Goal: Information Seeking & Learning: Find specific fact

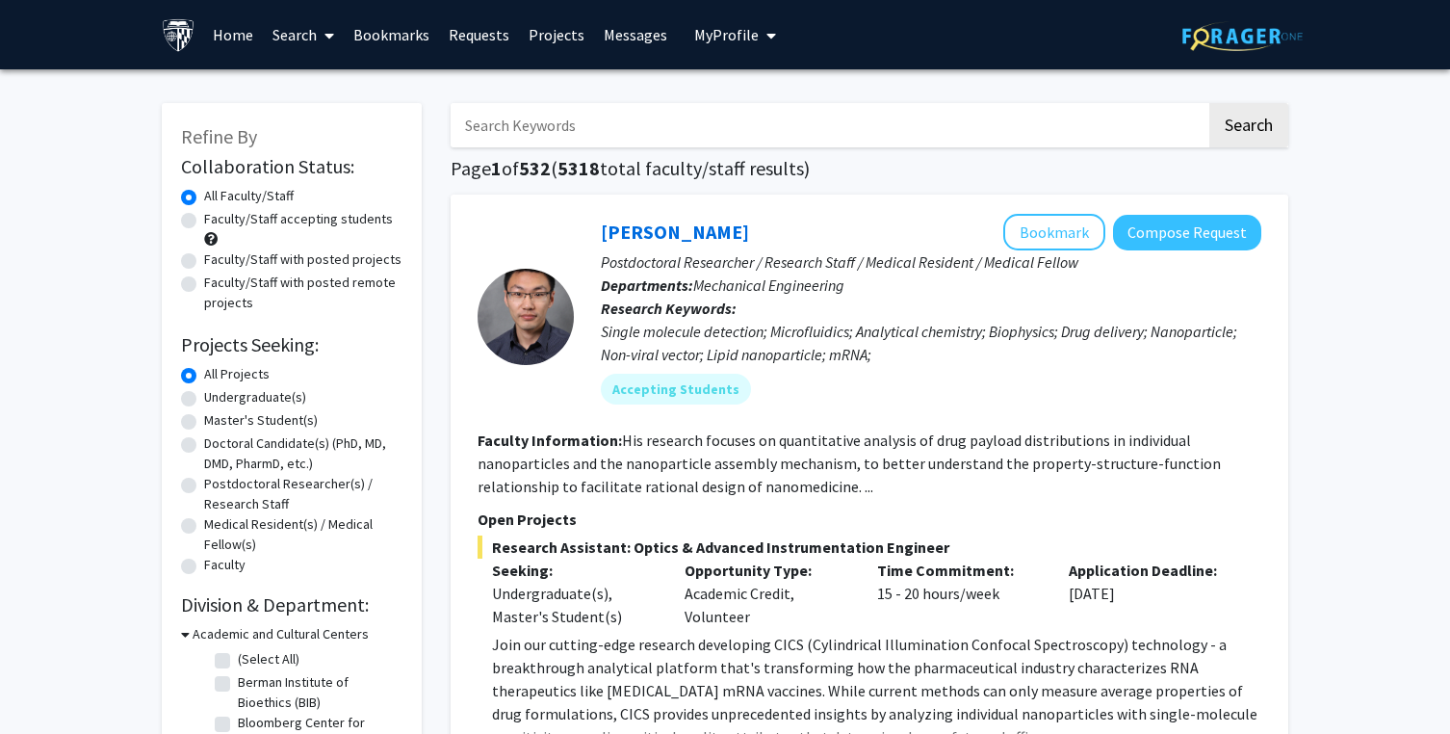
click at [252, 398] on label "Undergraduate(s)" at bounding box center [255, 397] width 102 height 20
click at [217, 398] on input "Undergraduate(s)" at bounding box center [210, 393] width 13 height 13
radio input "true"
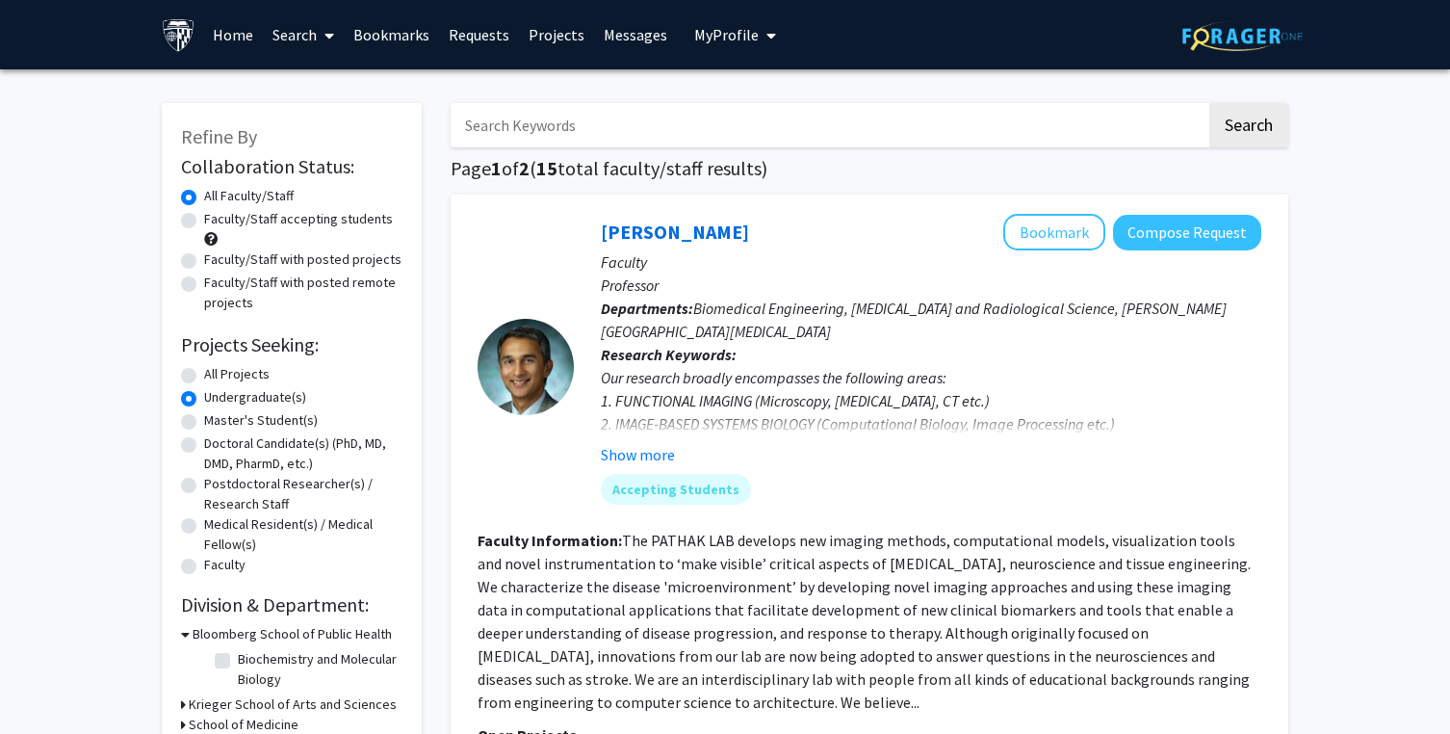
click at [240, 373] on label "All Projects" at bounding box center [236, 374] width 65 height 20
click at [217, 373] on input "All Projects" at bounding box center [210, 370] width 13 height 13
radio input "true"
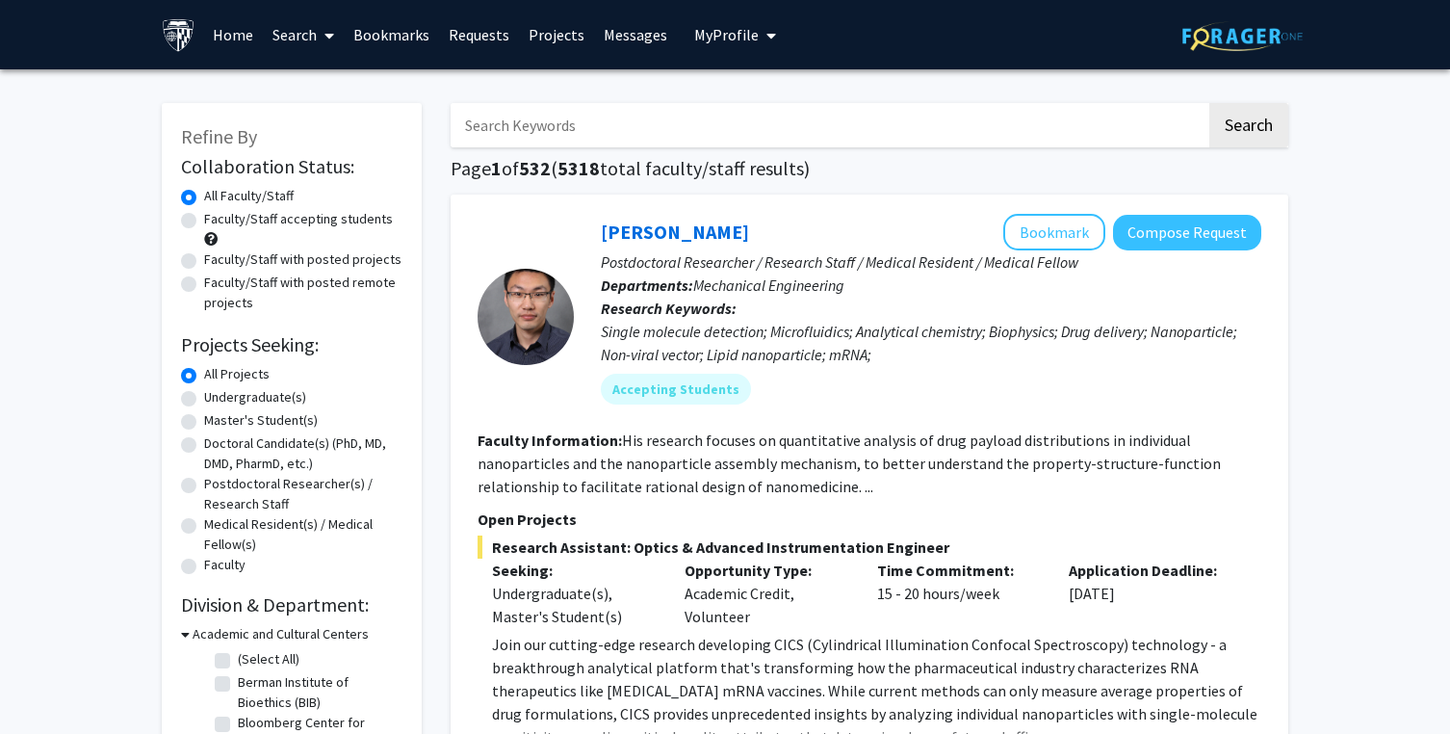
click at [573, 118] on input "Search Keywords" at bounding box center [829, 125] width 756 height 44
type input "dermatology"
click at [1229, 113] on button "Search" at bounding box center [1248, 125] width 79 height 44
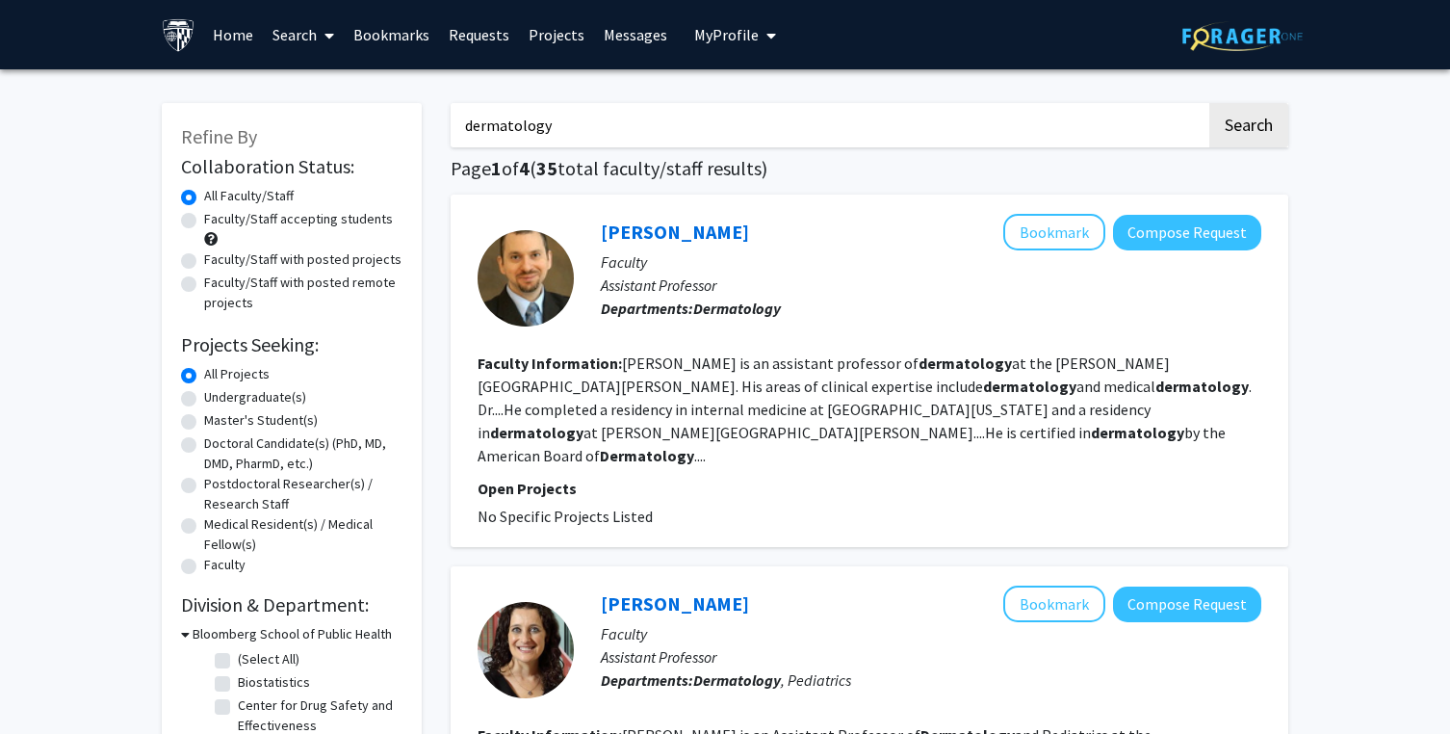
click at [841, 426] on fg-read-more "[PERSON_NAME] is an assistant professor of dermatology at the [PERSON_NAME][GEO…" at bounding box center [865, 409] width 774 height 112
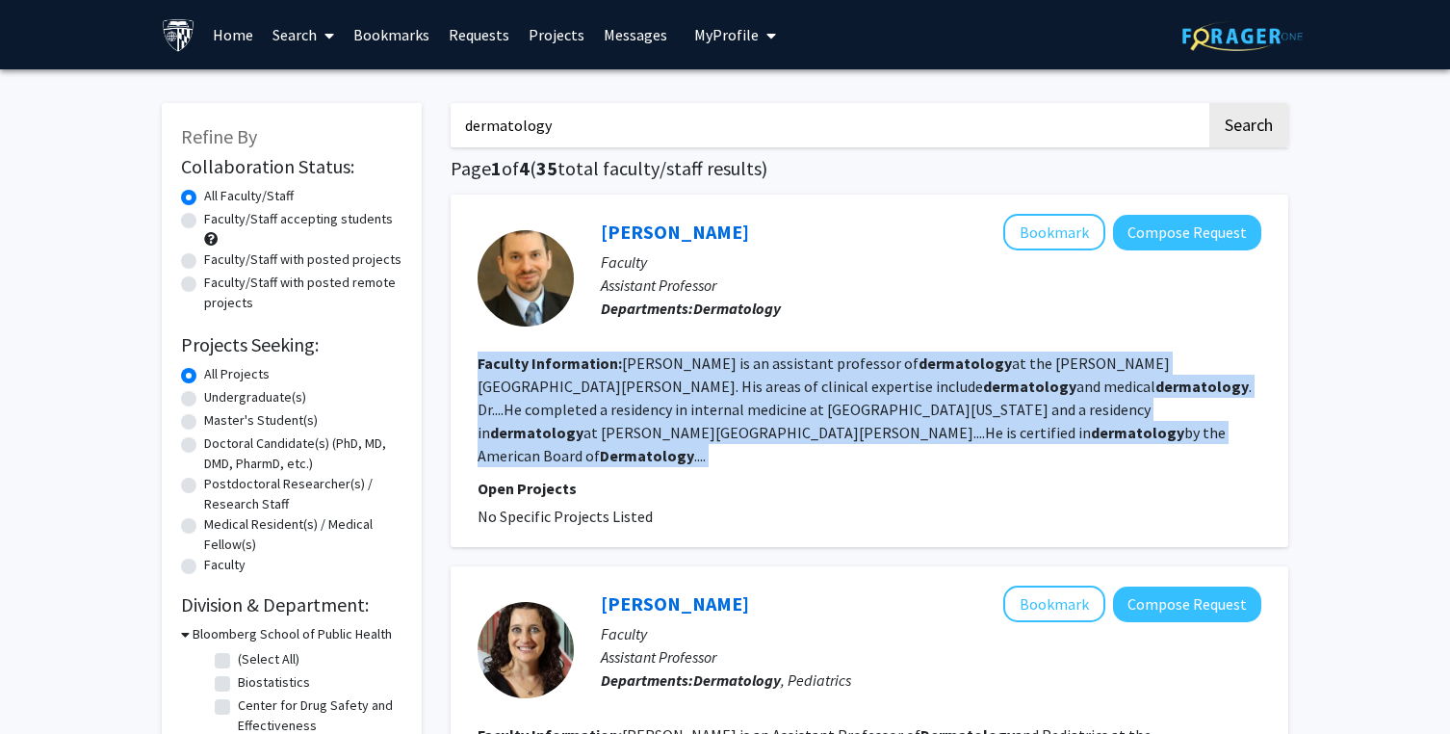
click at [983, 388] on b "dermatology" at bounding box center [1029, 385] width 93 height 19
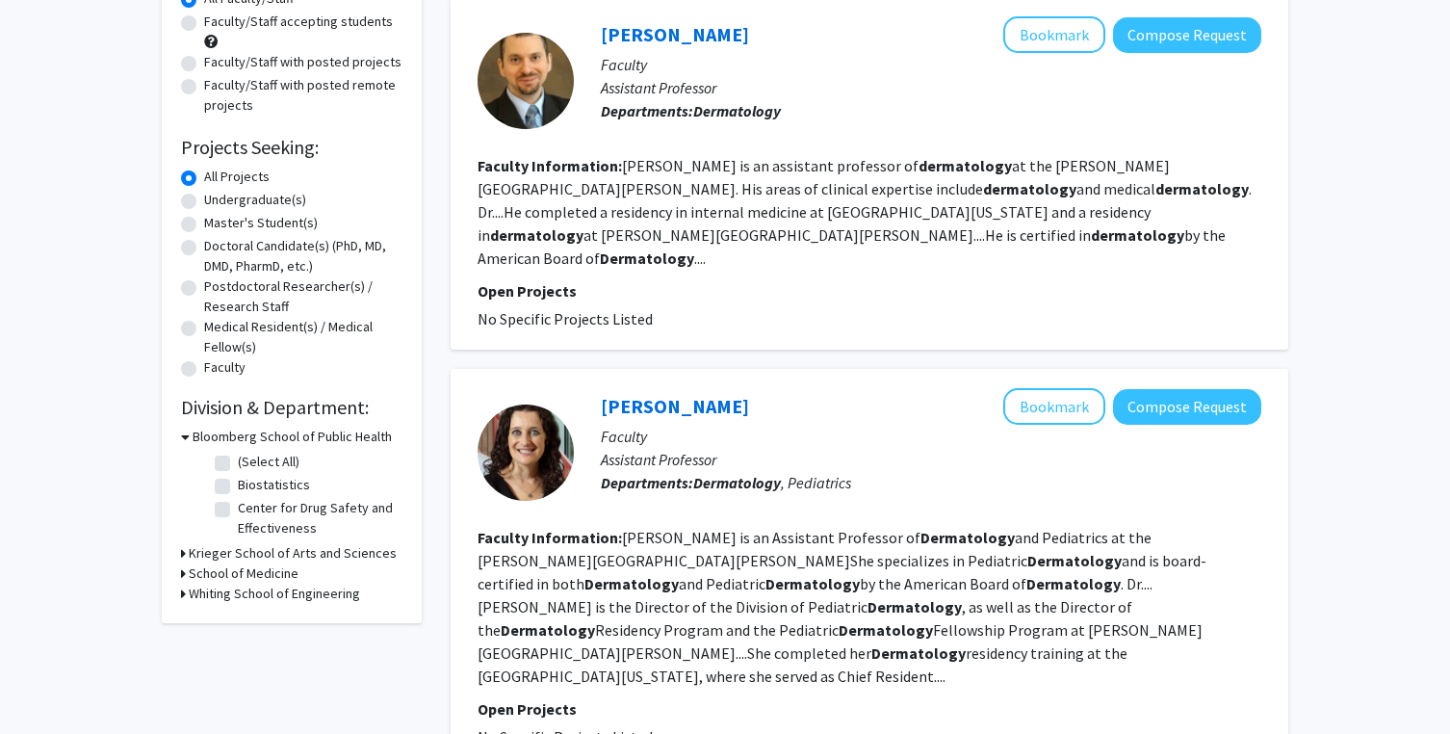
scroll to position [233, 0]
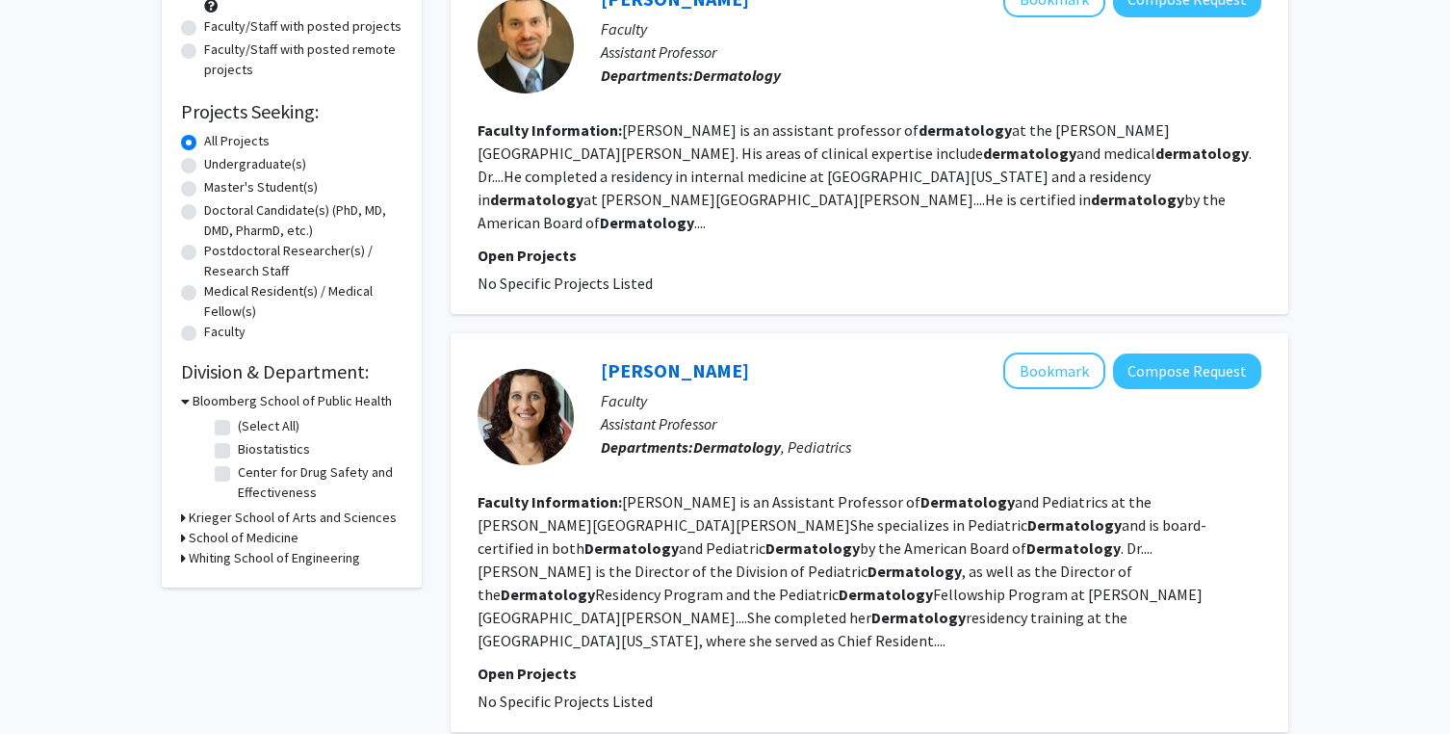
click at [1026, 538] on b "Dermatology" at bounding box center [1073, 547] width 94 height 19
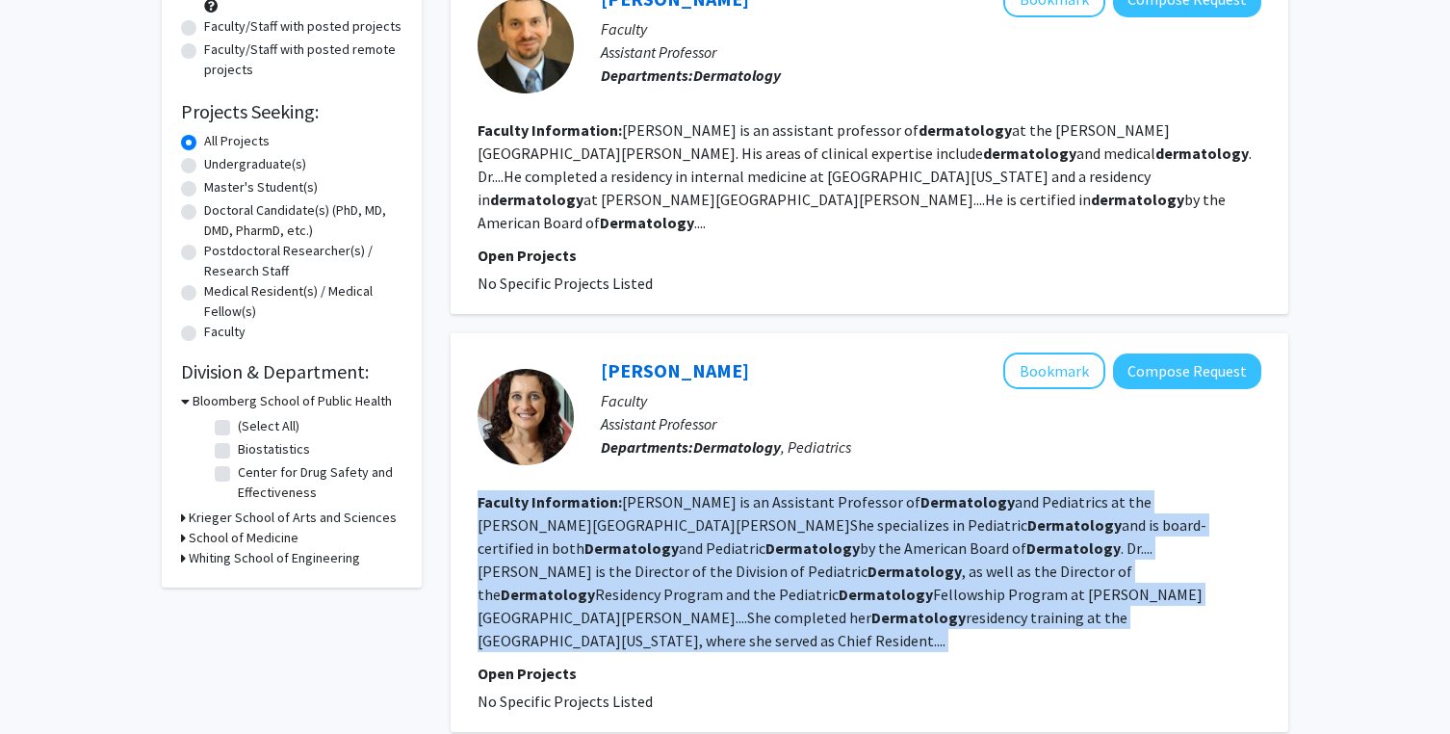
click at [878, 502] on fg-read-more "[PERSON_NAME] is an Assistant Professor of Dermatology and Pediatrics at the [P…" at bounding box center [842, 571] width 729 height 158
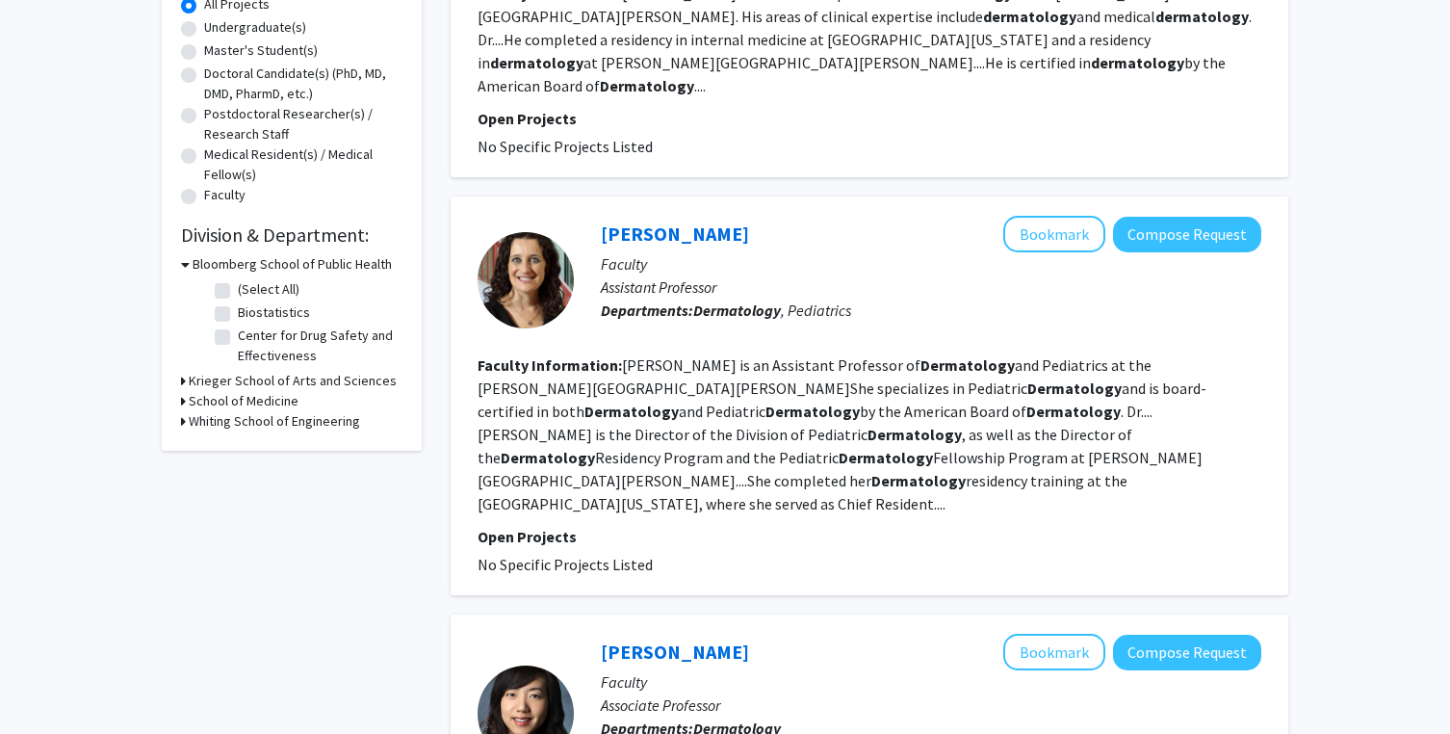
scroll to position [378, 0]
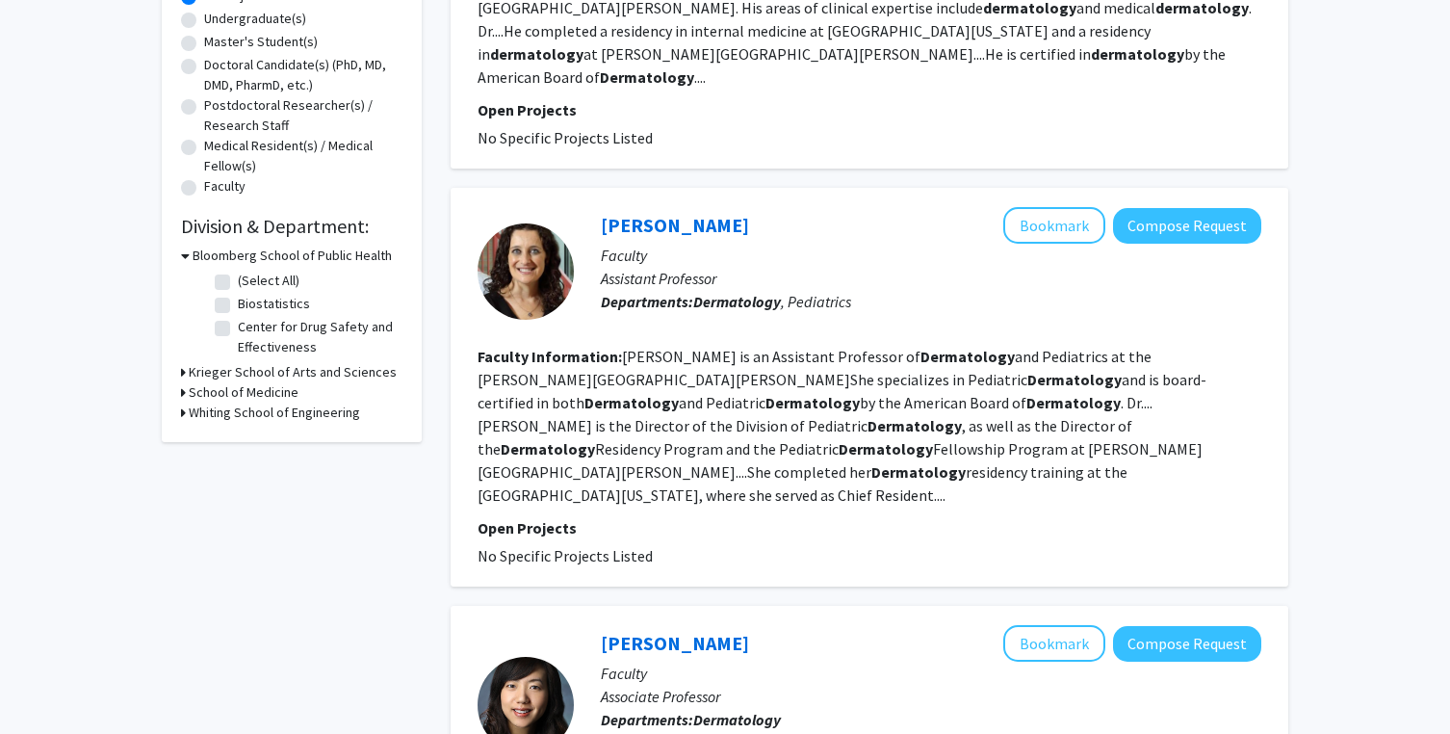
click at [952, 360] on fg-read-more "[PERSON_NAME] is an Assistant Professor of Dermatology and Pediatrics at the [P…" at bounding box center [842, 426] width 729 height 158
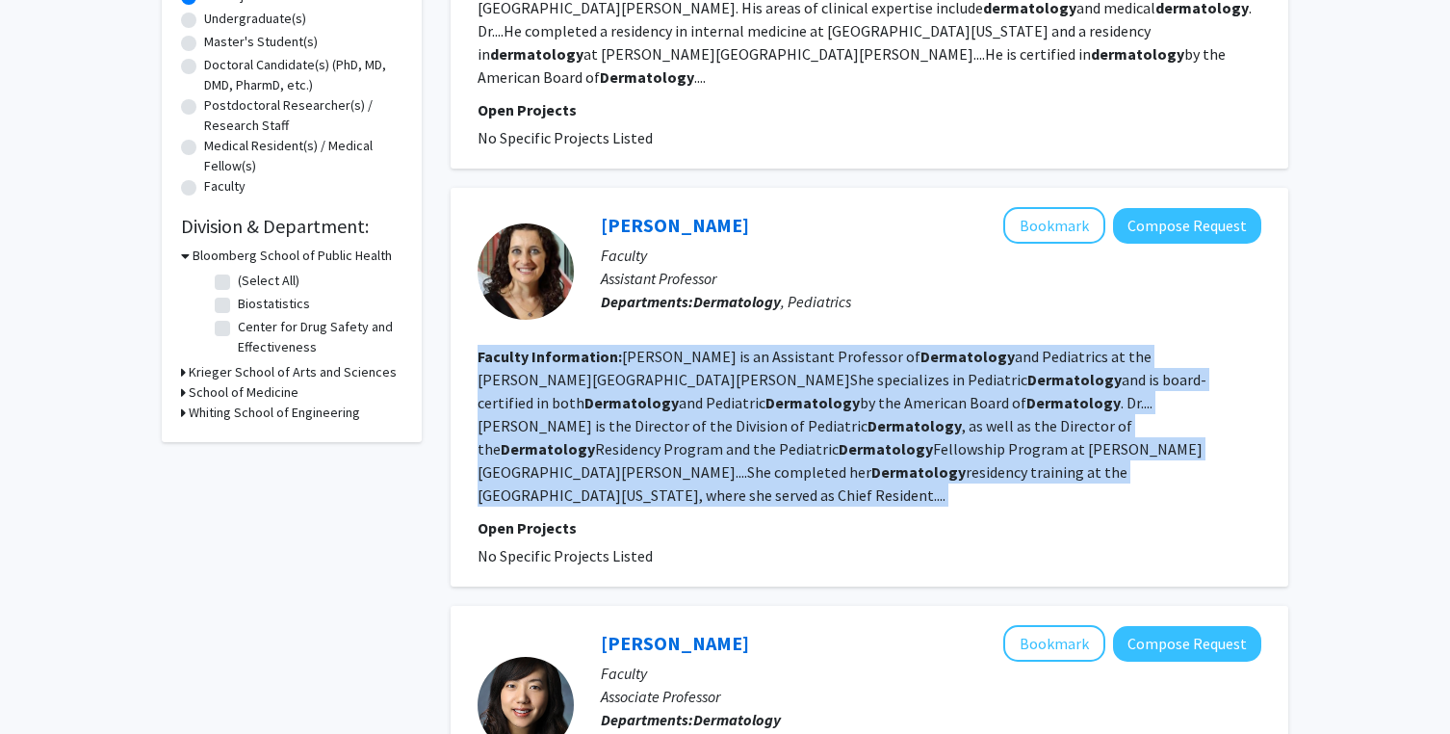
click at [1009, 361] on fg-read-more "[PERSON_NAME] is an Assistant Professor of Dermatology and Pediatrics at the [P…" at bounding box center [842, 426] width 729 height 158
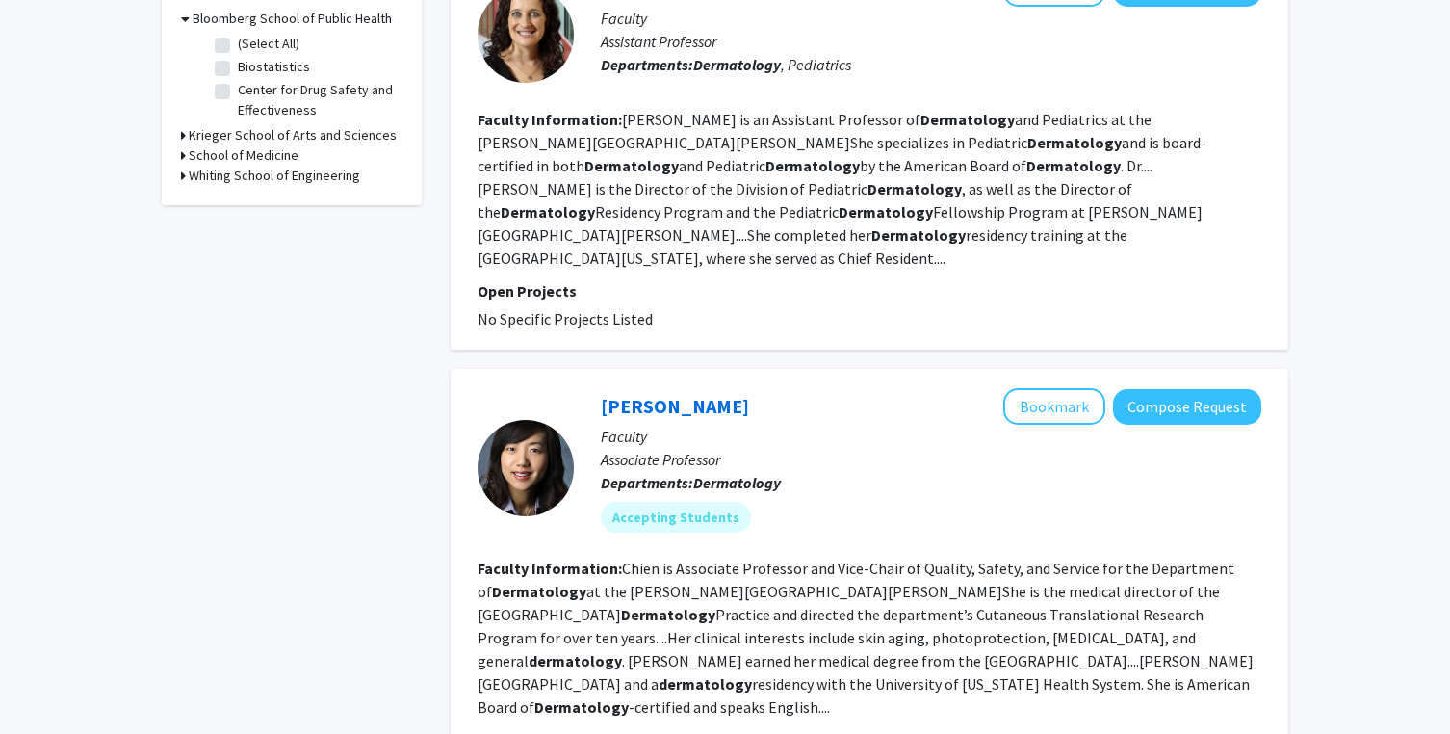
scroll to position [643, 0]
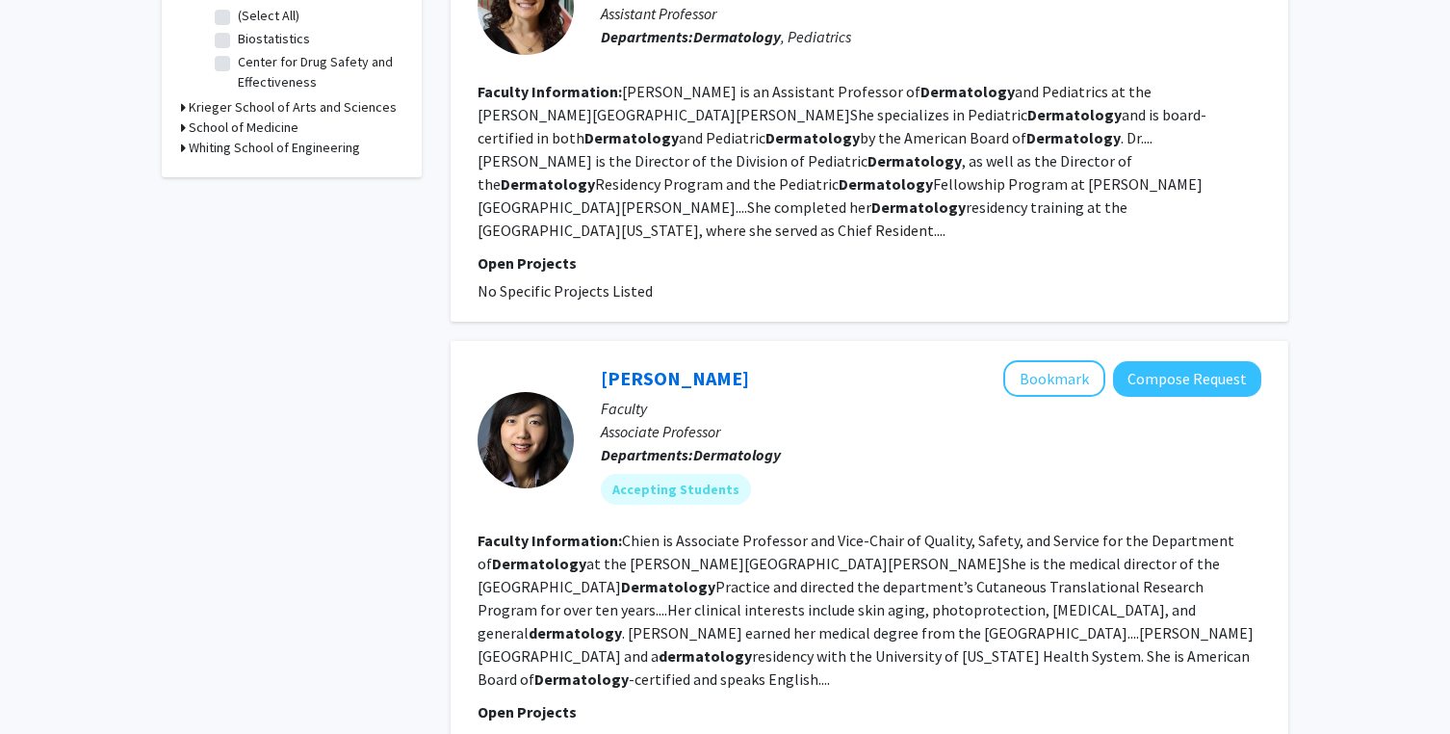
click at [735, 543] on fg-read-more "Chien is Associate Professor and Vice-Chair of Quality, Safety, and Service for…" at bounding box center [866, 609] width 776 height 158
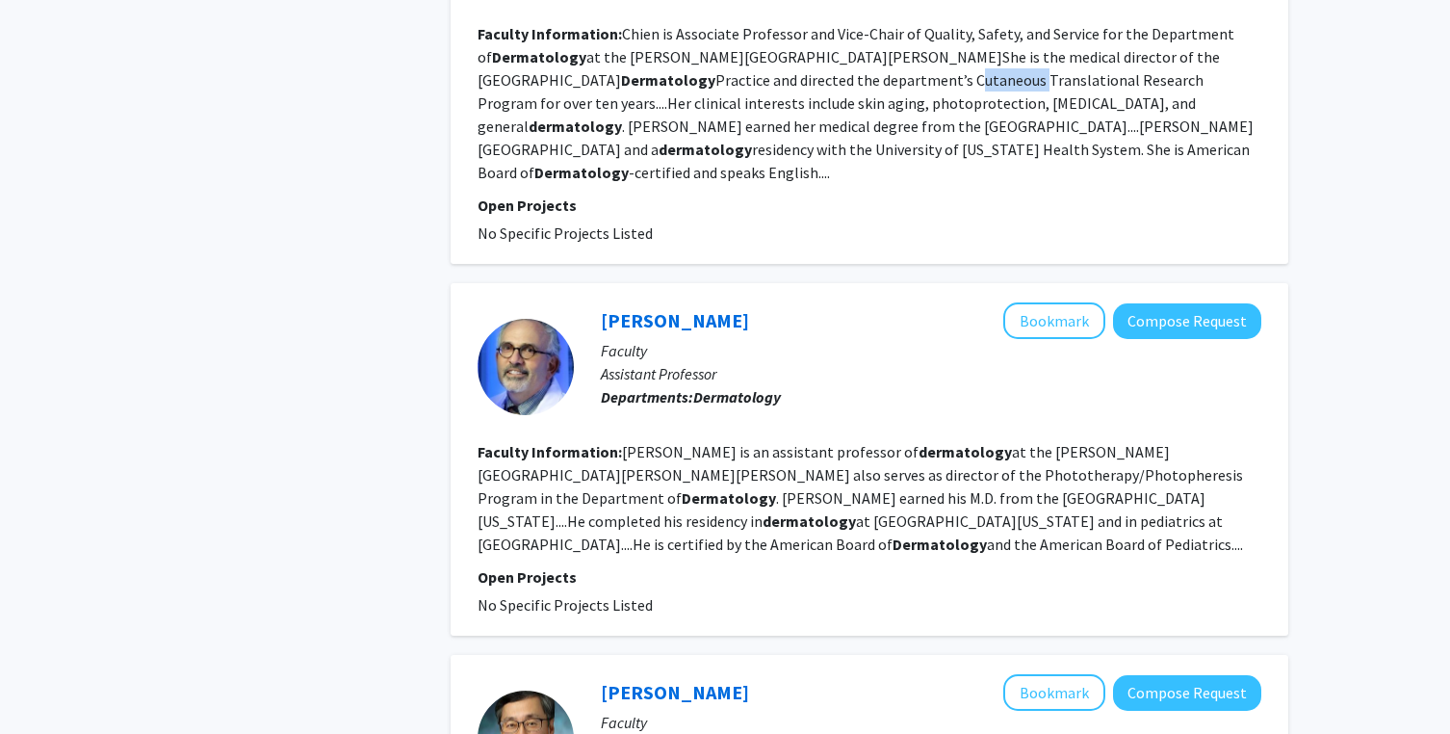
click at [744, 455] on fg-read-more "[PERSON_NAME] is an assistant professor of dermatology at the [PERSON_NAME][GEO…" at bounding box center [860, 498] width 765 height 112
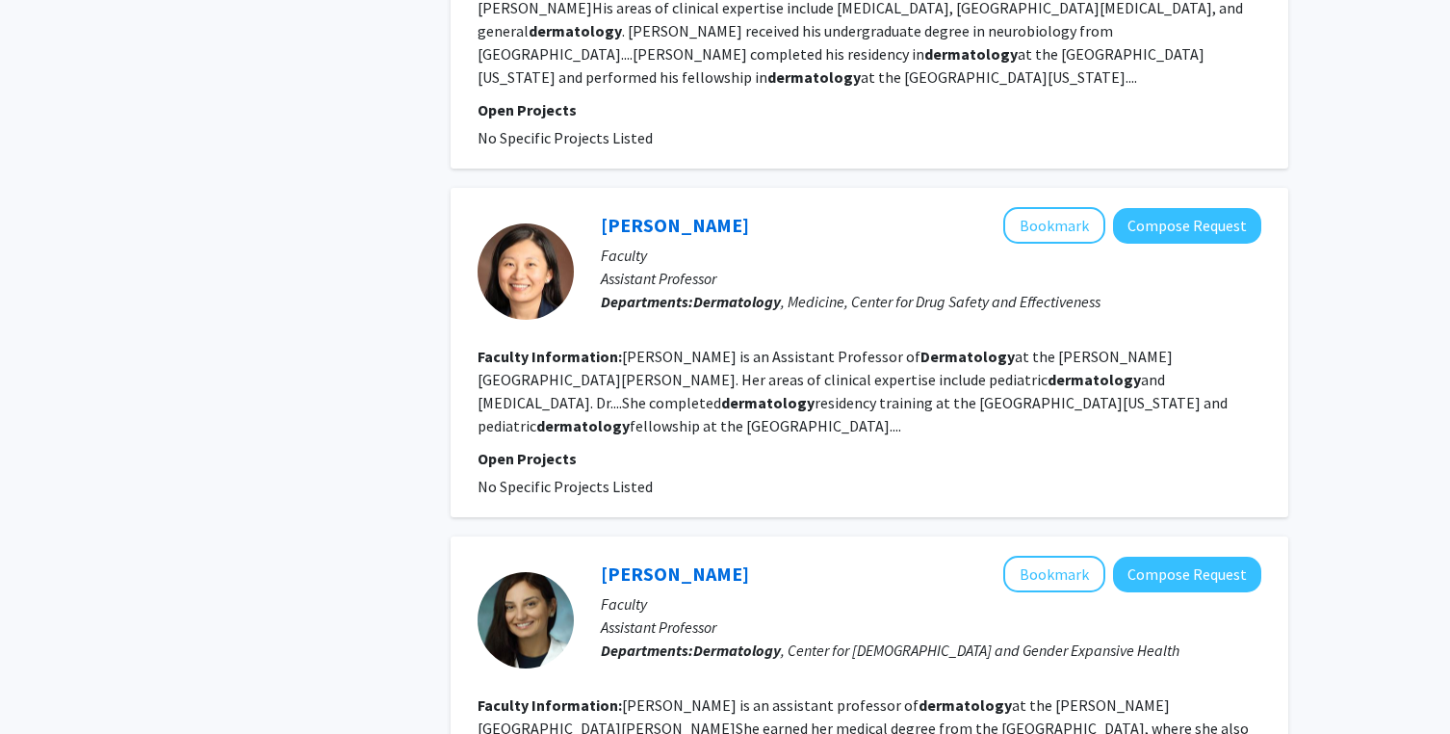
scroll to position [2466, 0]
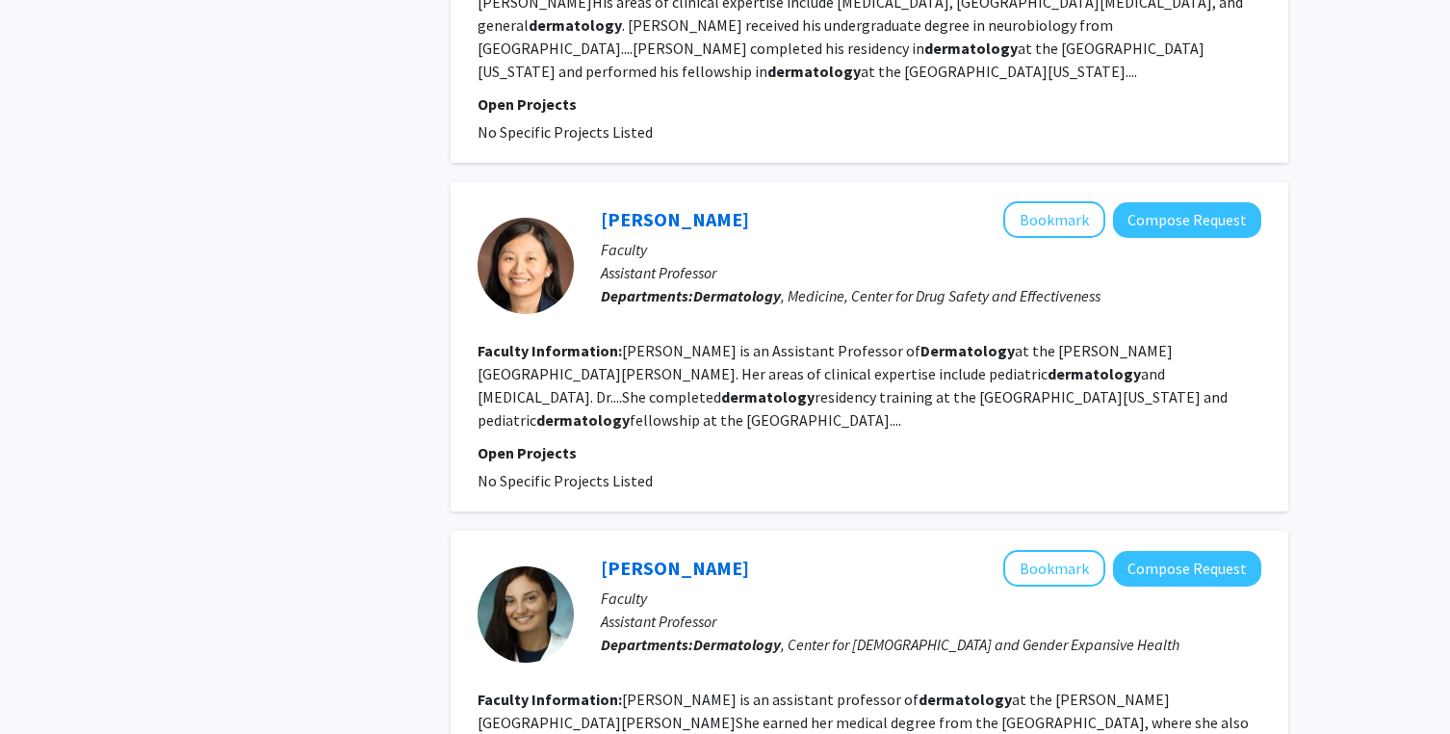
click at [920, 341] on b "Dermatology" at bounding box center [967, 350] width 94 height 19
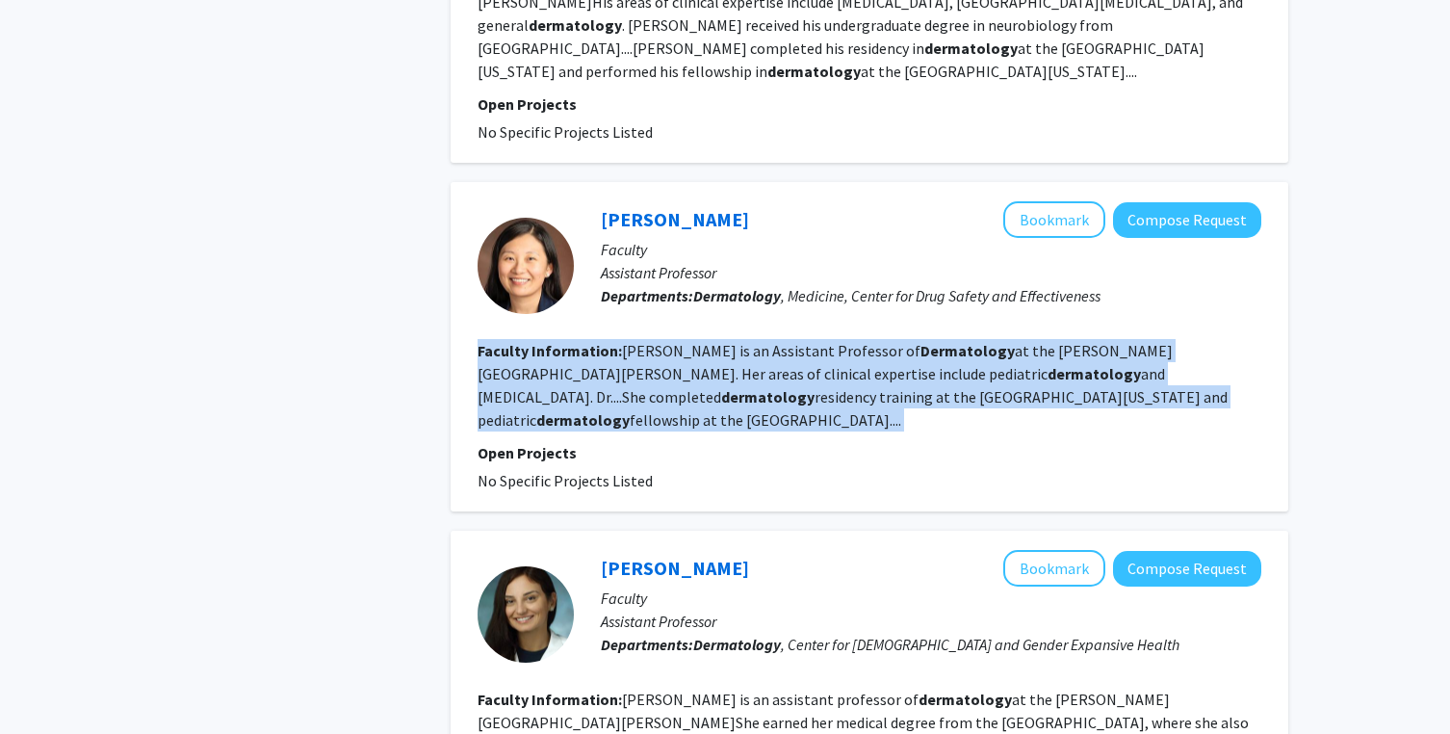
click at [857, 341] on fg-read-more "[PERSON_NAME] is an Assistant Professor of Dermatology at the [PERSON_NAME][GEO…" at bounding box center [853, 385] width 750 height 89
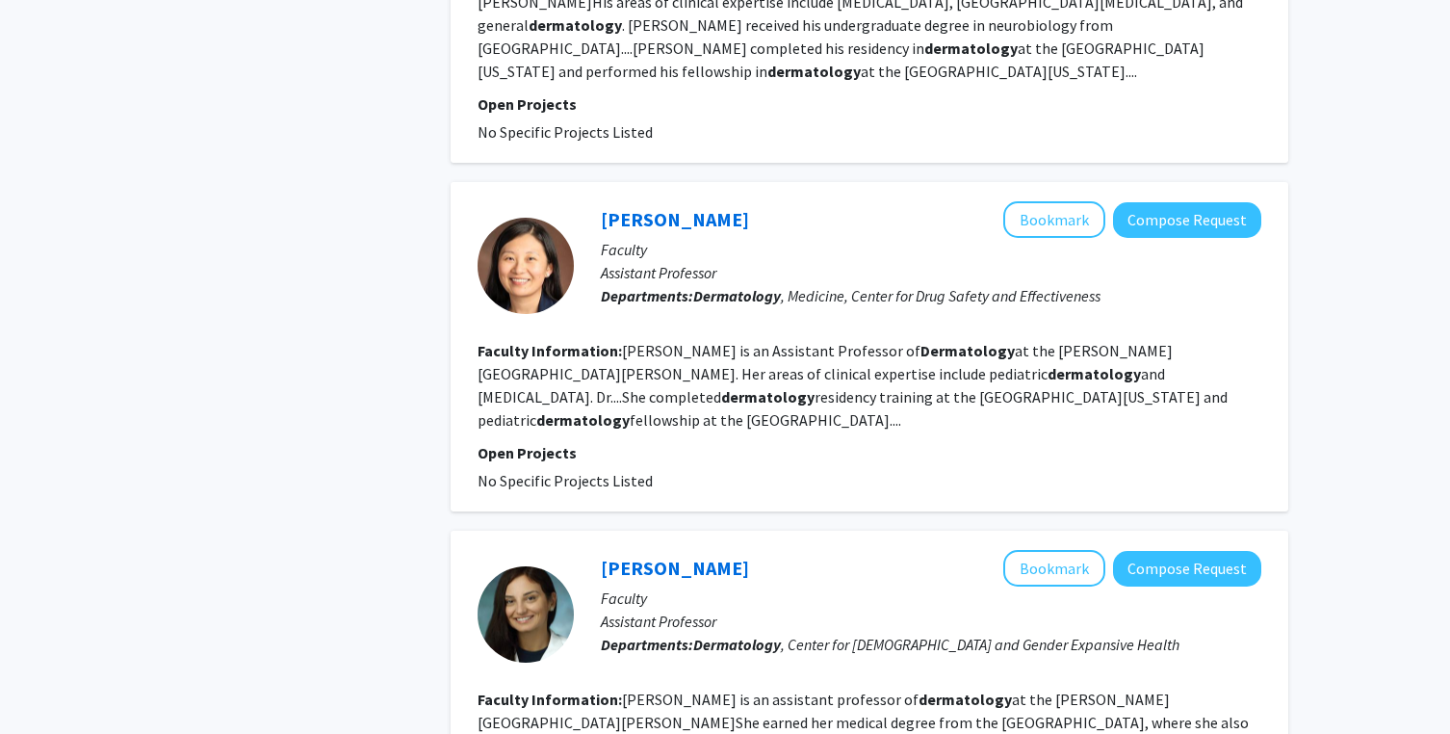
click at [857, 341] on fg-read-more "[PERSON_NAME] is an Assistant Professor of Dermatology at the [PERSON_NAME][GEO…" at bounding box center [853, 385] width 750 height 89
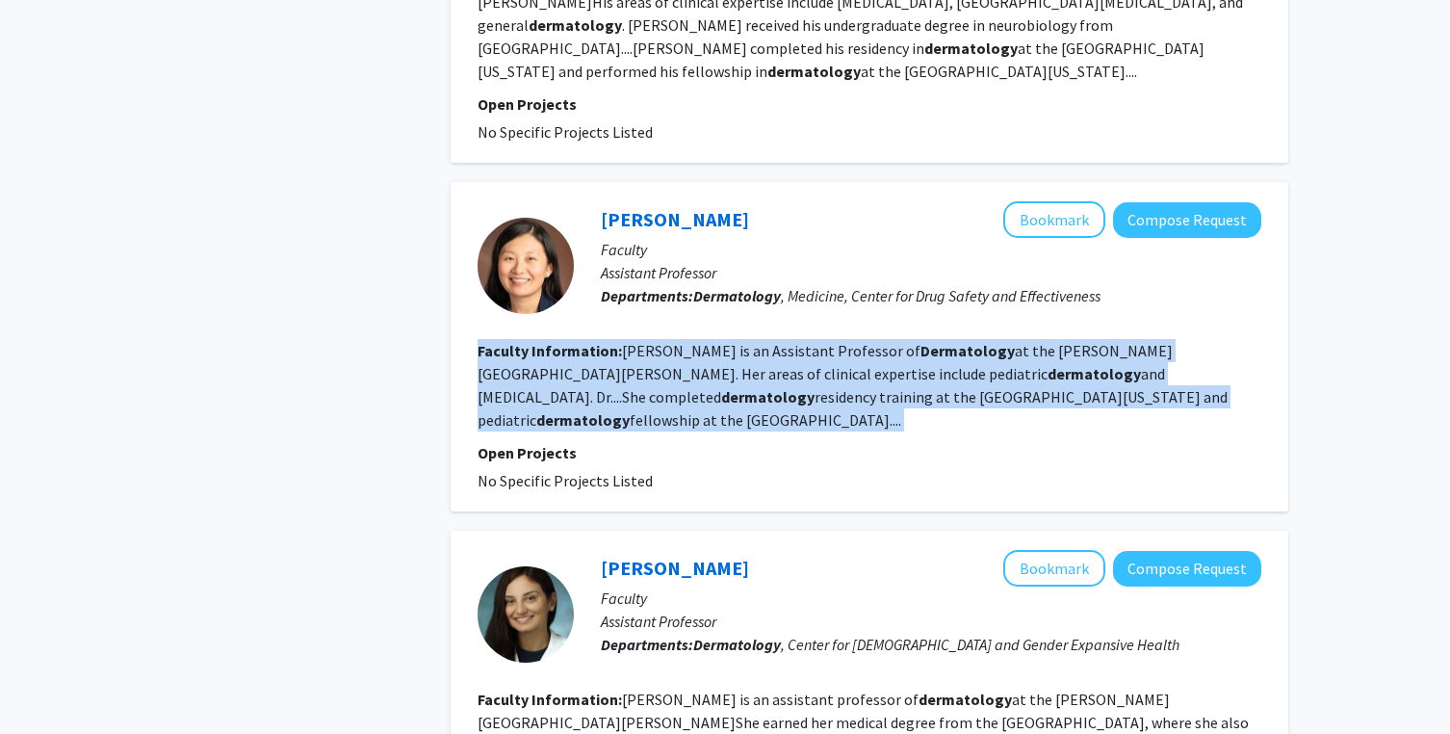
click at [939, 341] on fg-read-more "[PERSON_NAME] is an Assistant Professor of Dermatology at the [PERSON_NAME][GEO…" at bounding box center [853, 385] width 750 height 89
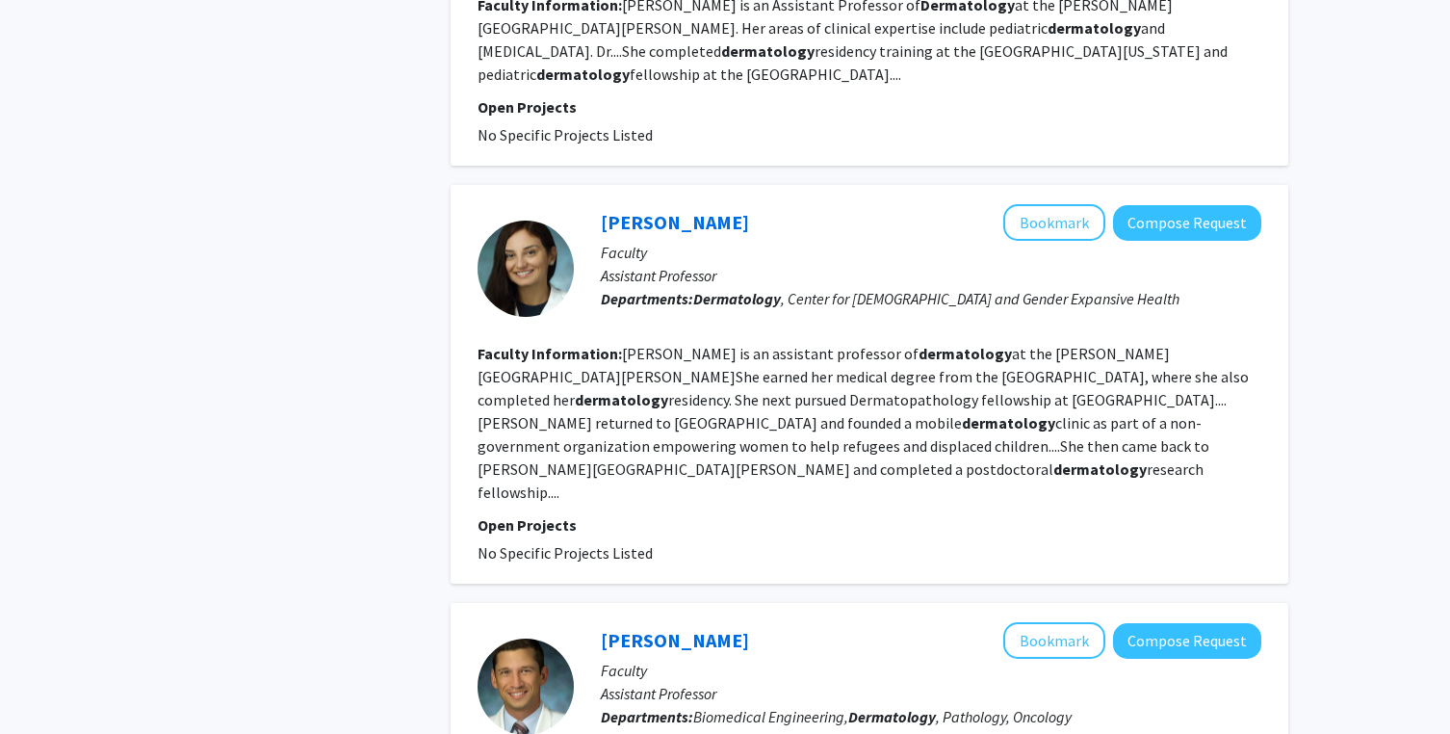
scroll to position [2820, 0]
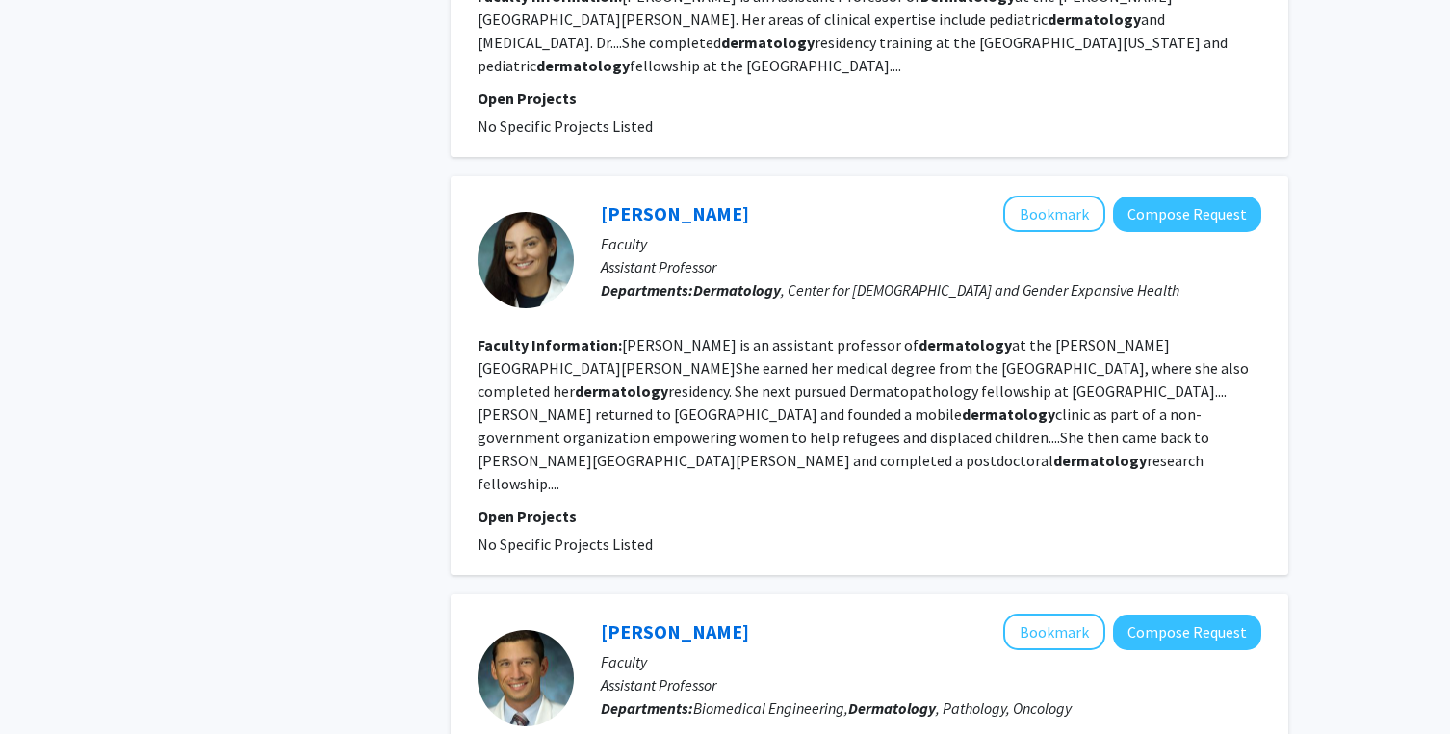
click at [770, 335] on fg-read-more "[PERSON_NAME] is an assistant professor of dermatology at the [PERSON_NAME][GEO…" at bounding box center [863, 414] width 771 height 158
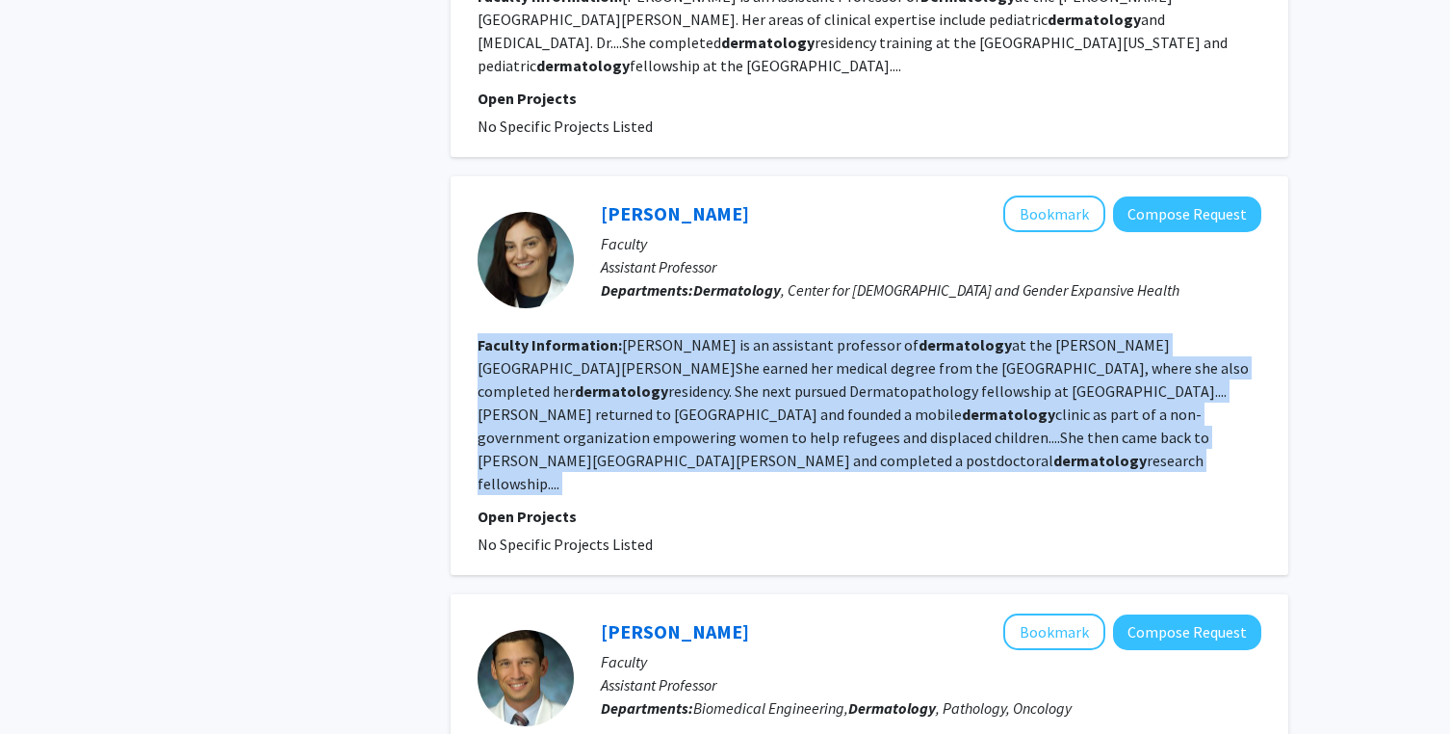
click at [899, 335] on fg-read-more "[PERSON_NAME] is an assistant professor of dermatology at the [PERSON_NAME][GEO…" at bounding box center [863, 414] width 771 height 158
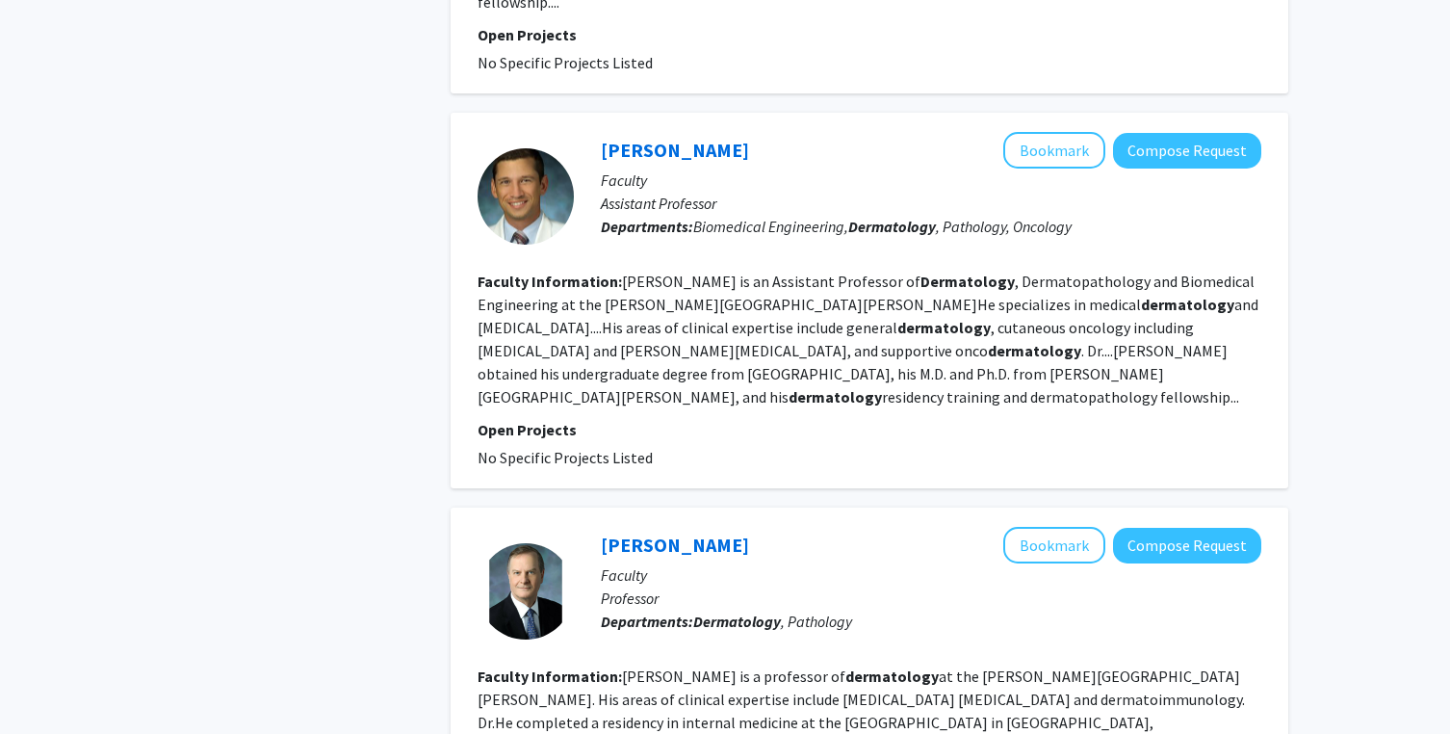
scroll to position [3548, 0]
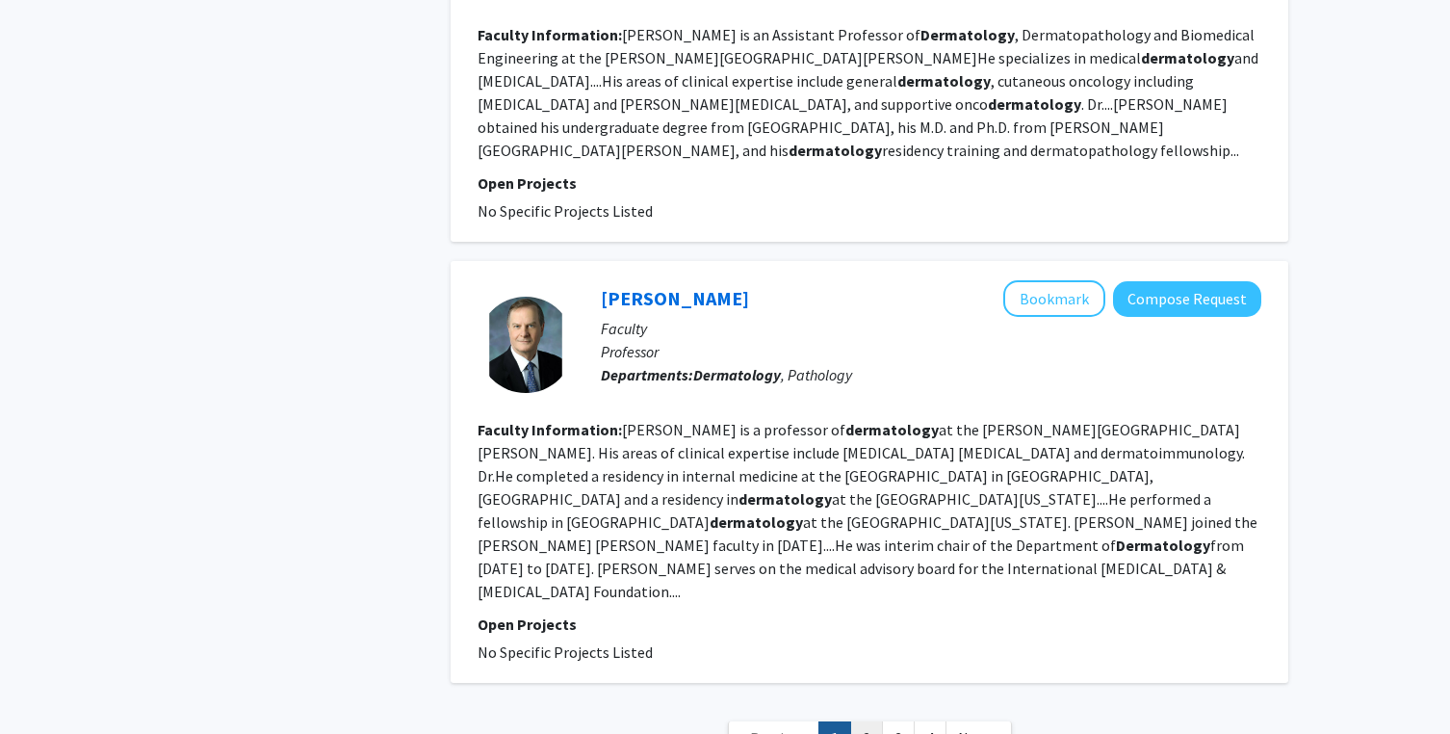
click at [865, 721] on link "2" at bounding box center [866, 738] width 33 height 34
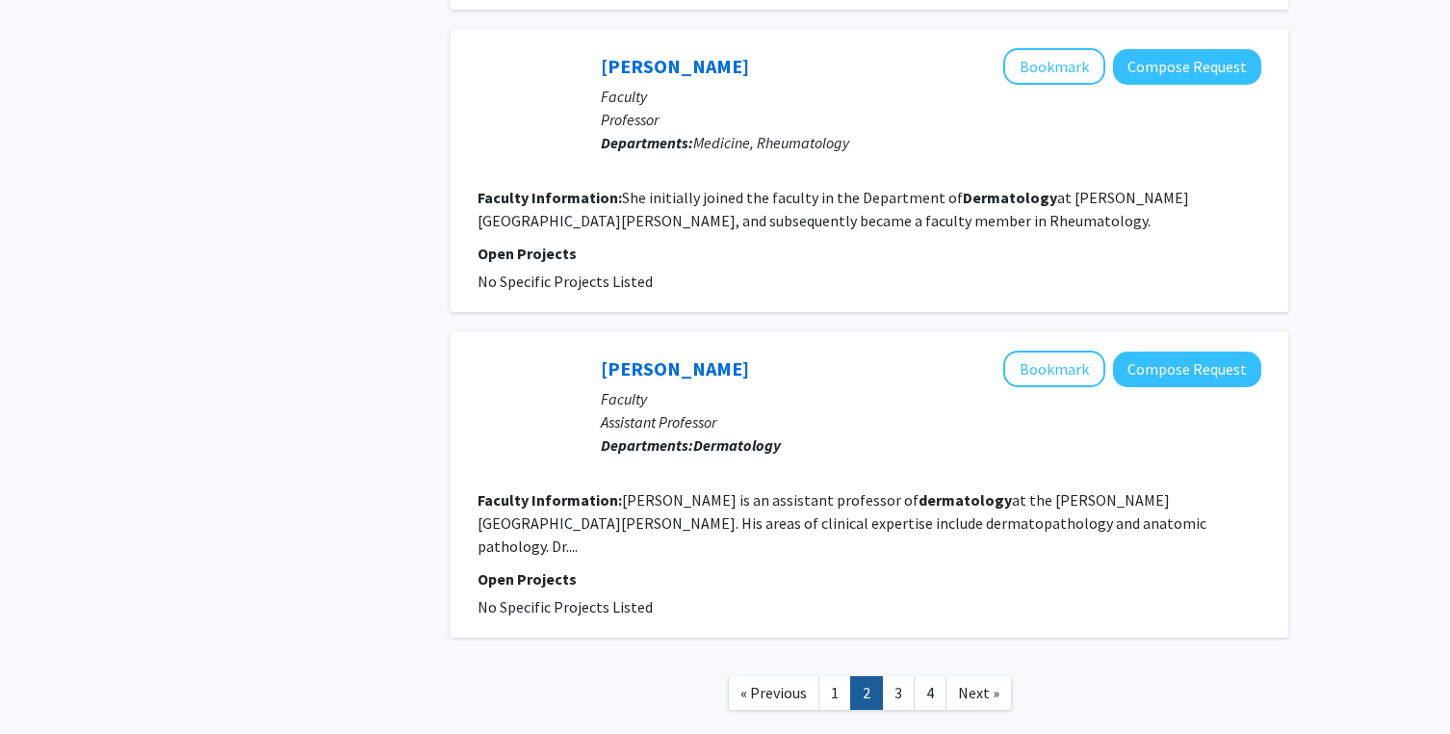
scroll to position [3134, 0]
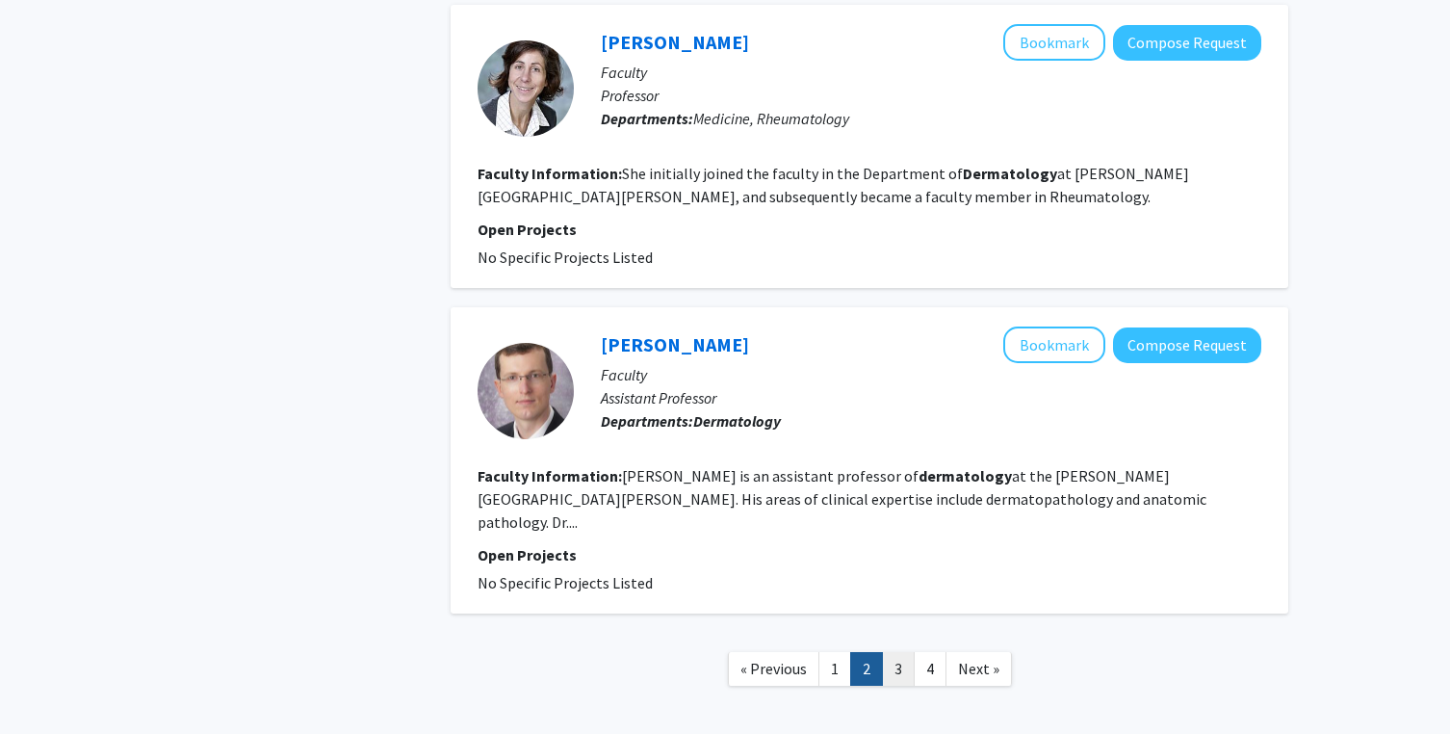
click at [901, 652] on link "3" at bounding box center [898, 669] width 33 height 34
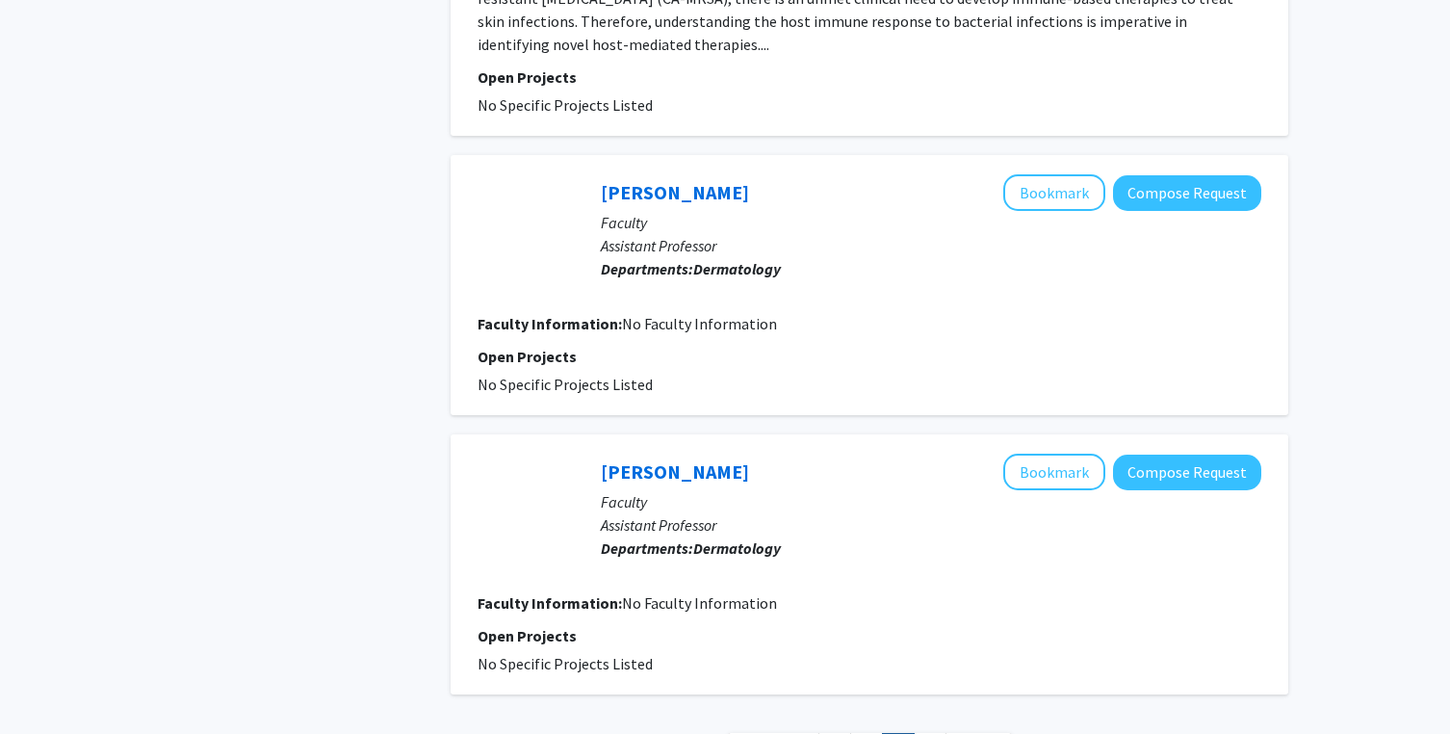
scroll to position [3109, 0]
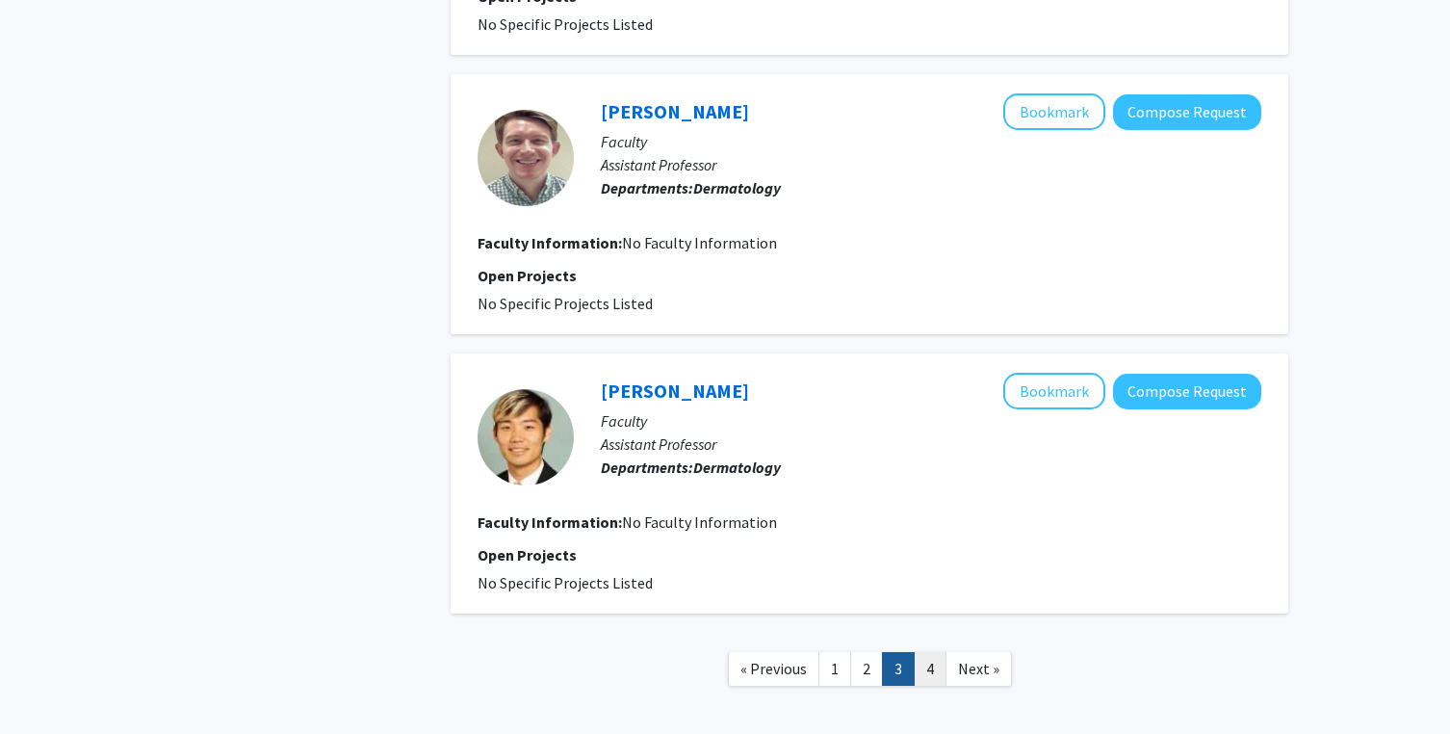
click at [933, 652] on link "4" at bounding box center [930, 669] width 33 height 34
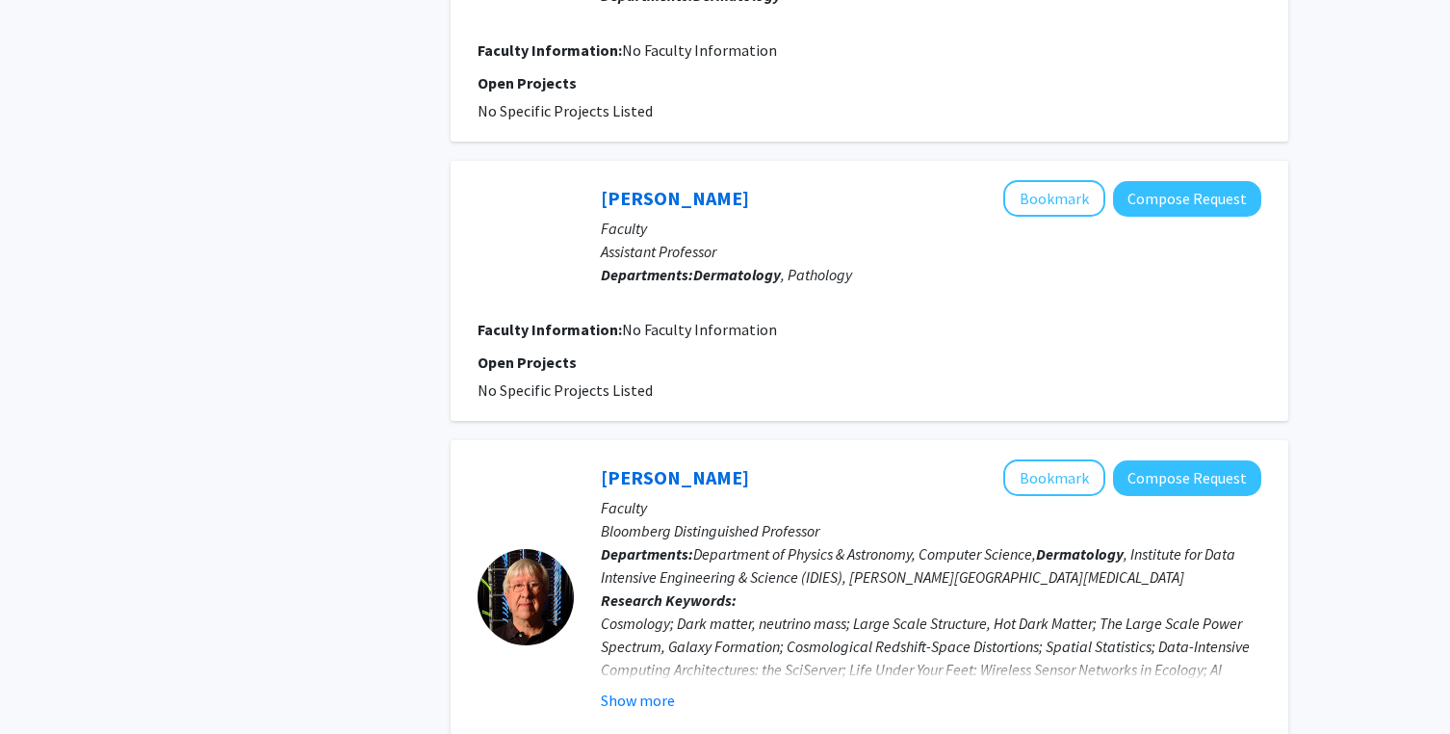
scroll to position [1335, 0]
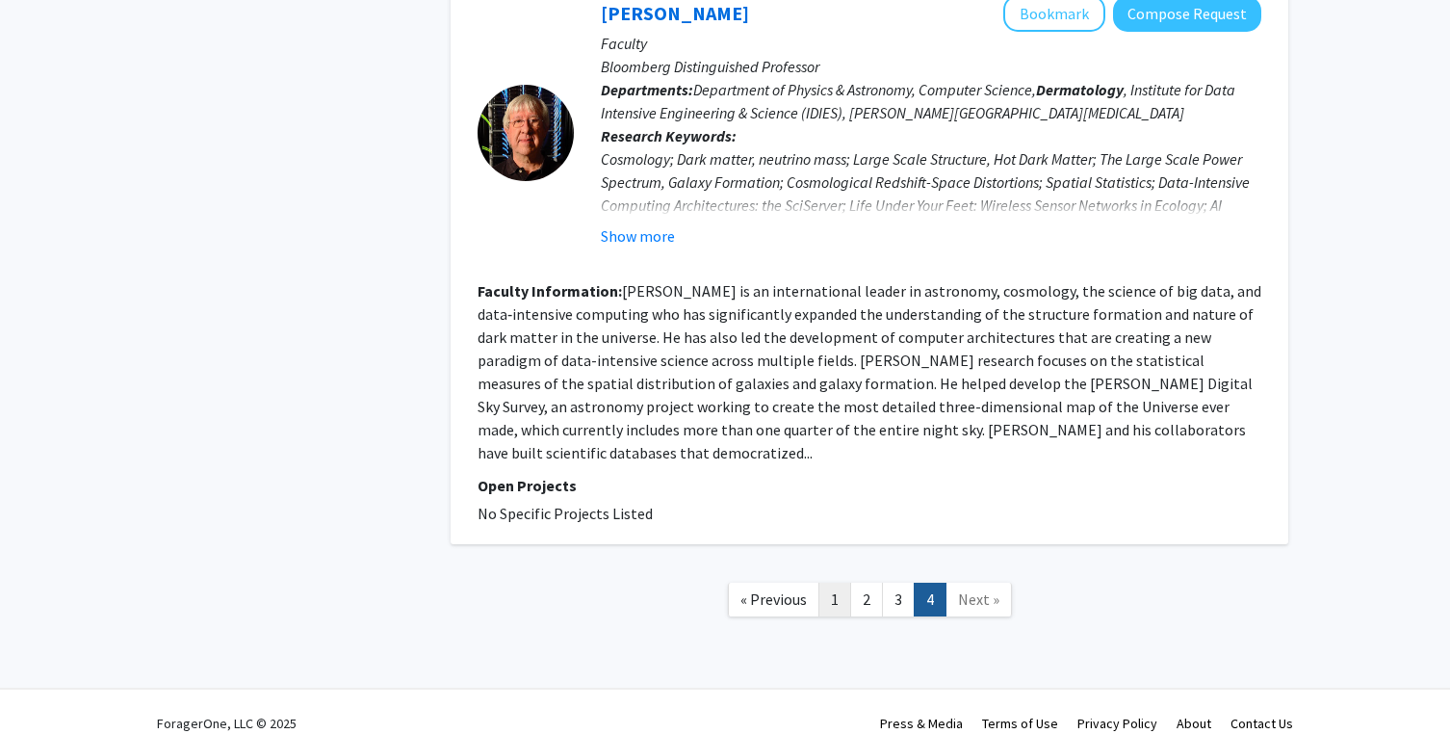
click at [846, 582] on link "1" at bounding box center [834, 599] width 33 height 34
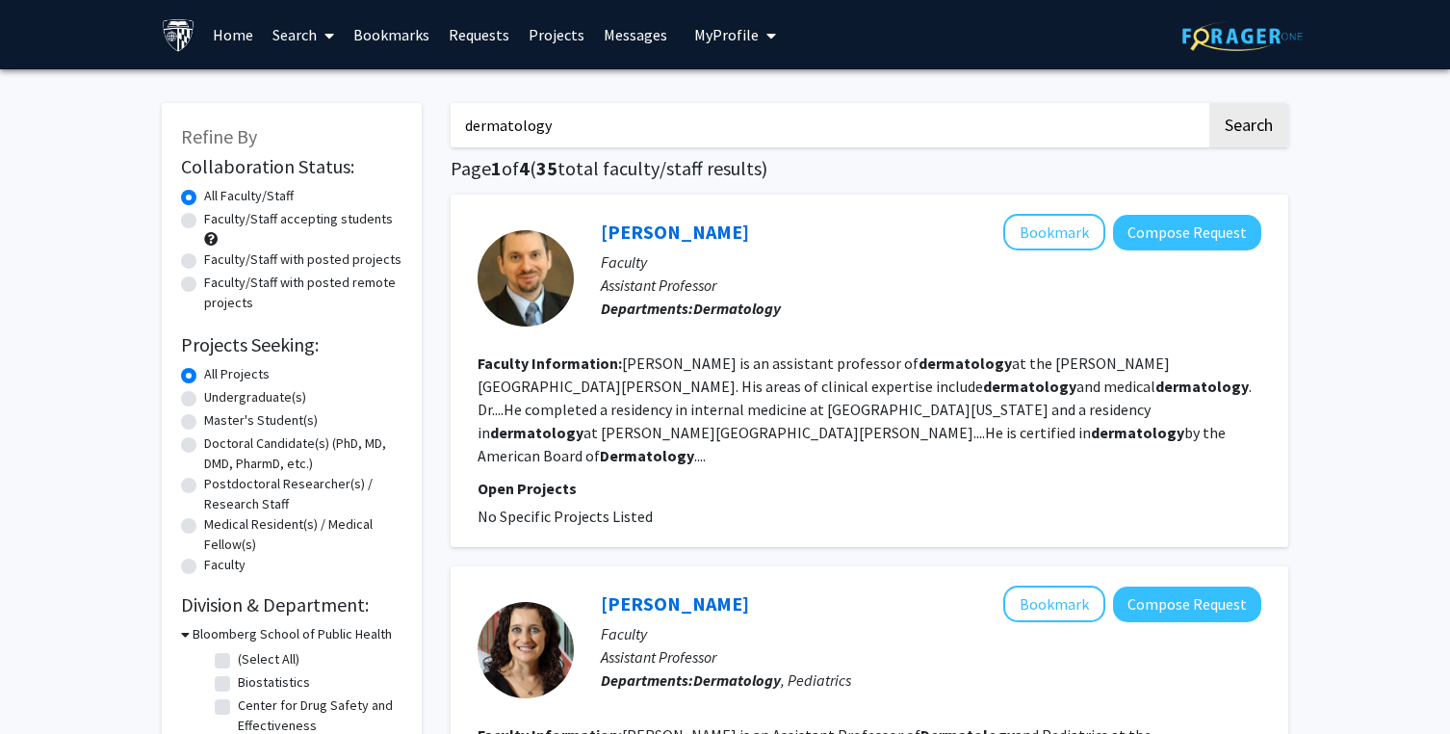
click at [652, 112] on input "dermatology" at bounding box center [829, 125] width 756 height 44
click at [646, 114] on input "dermatology" at bounding box center [829, 125] width 756 height 44
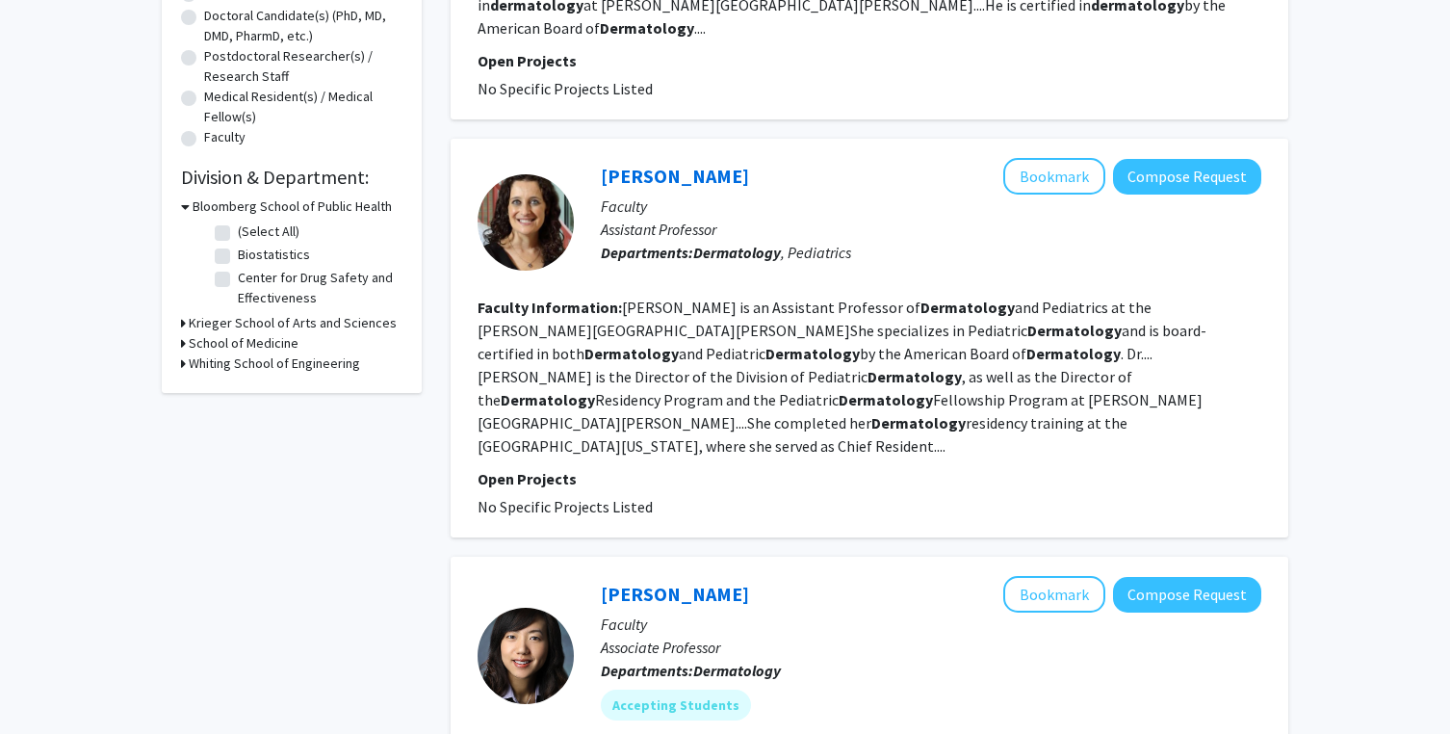
scroll to position [436, 0]
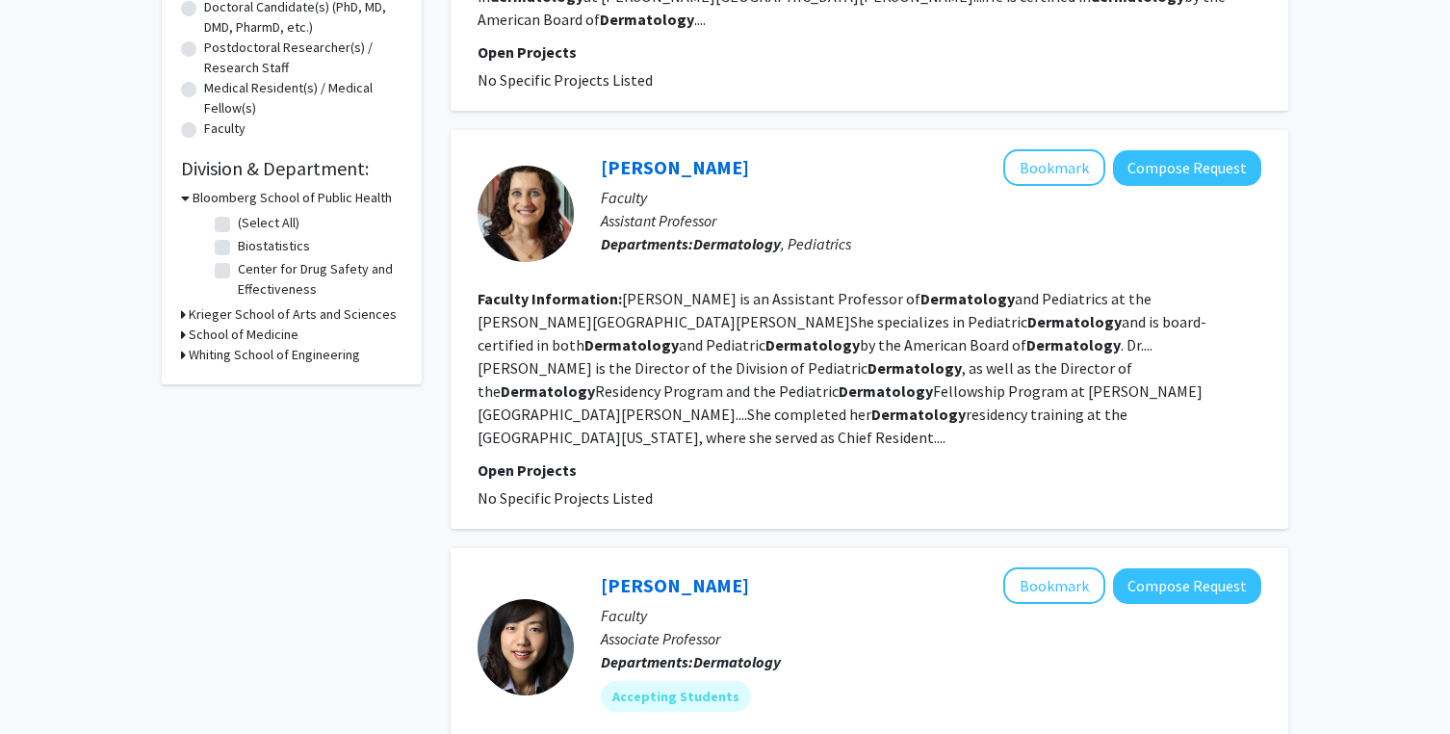
click at [236, 194] on h3 "Bloomberg School of Public Health" at bounding box center [292, 198] width 199 height 20
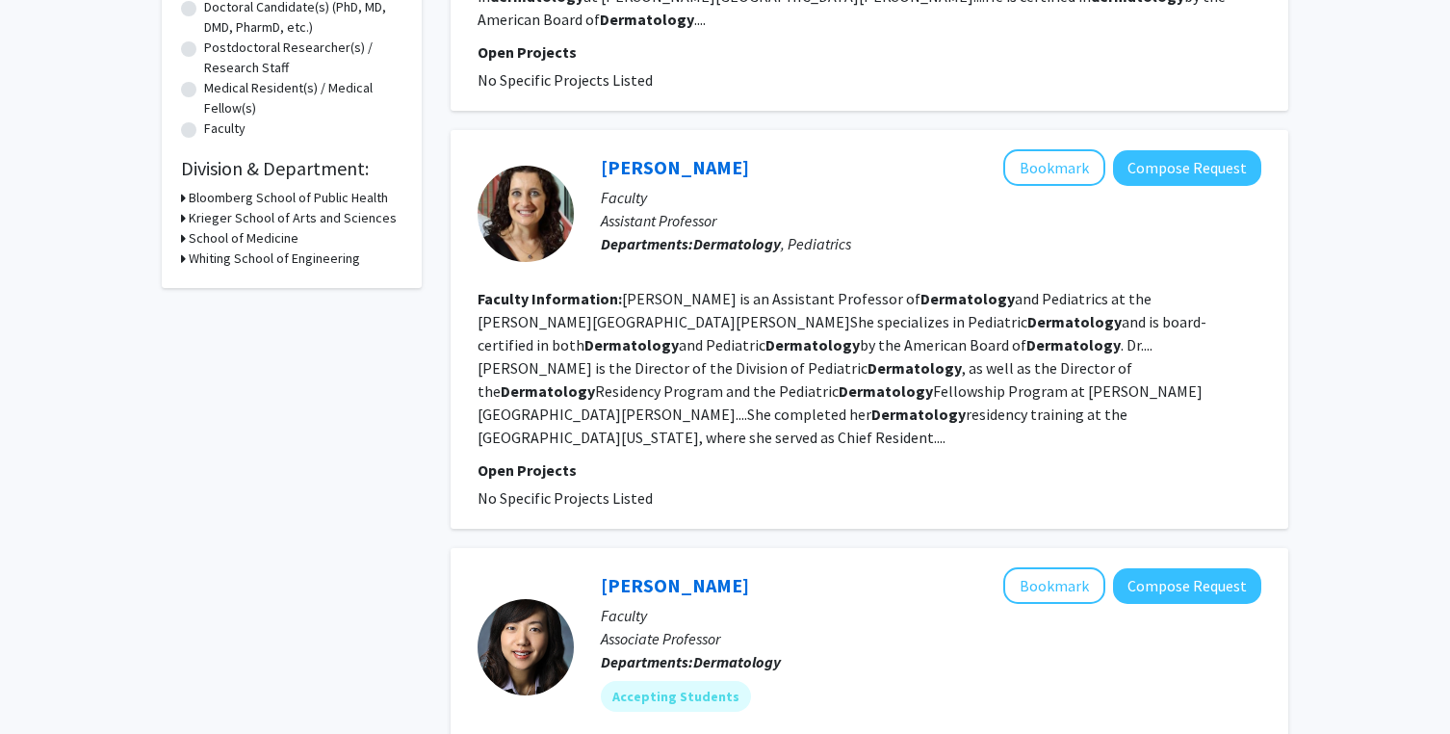
click at [220, 214] on h3 "Krieger School of Arts and Sciences" at bounding box center [293, 218] width 208 height 20
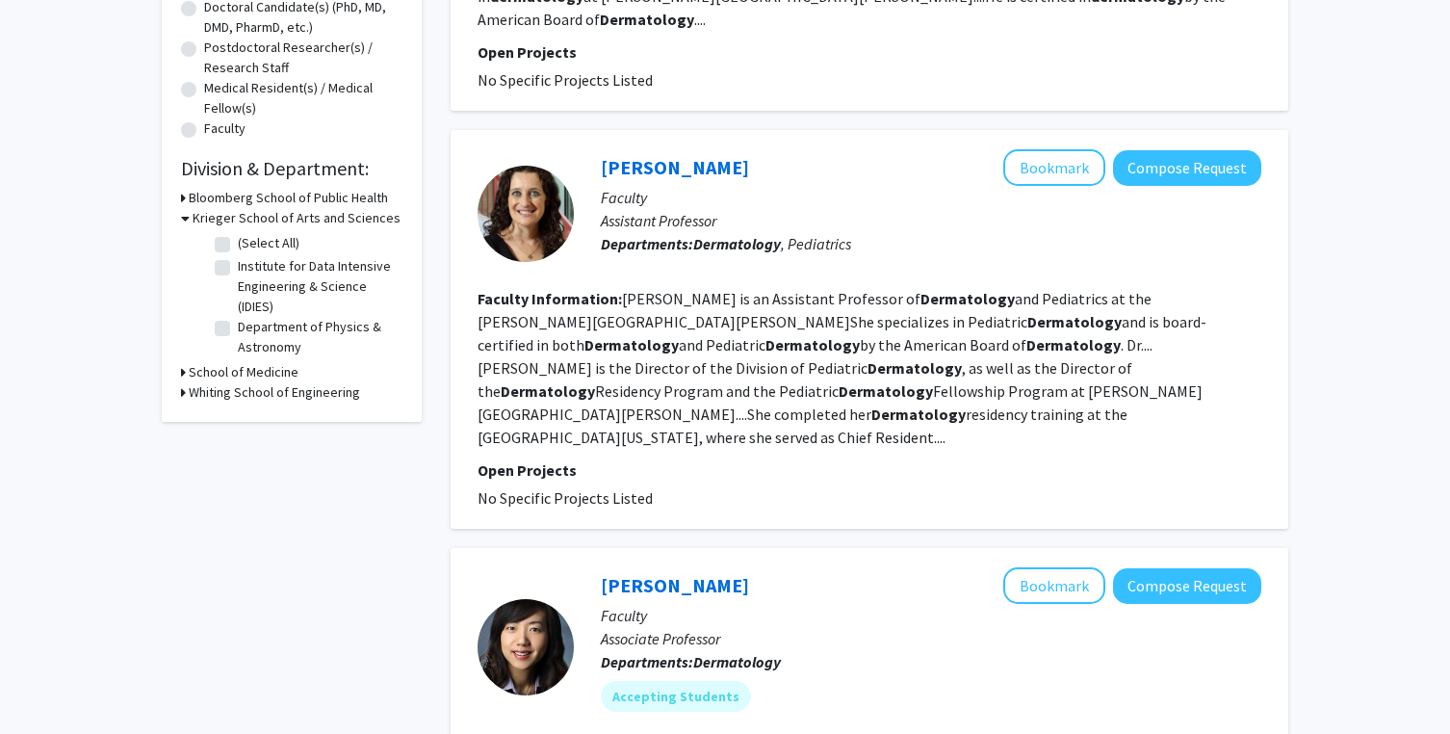
click at [218, 216] on h3 "Krieger School of Arts and Sciences" at bounding box center [297, 218] width 208 height 20
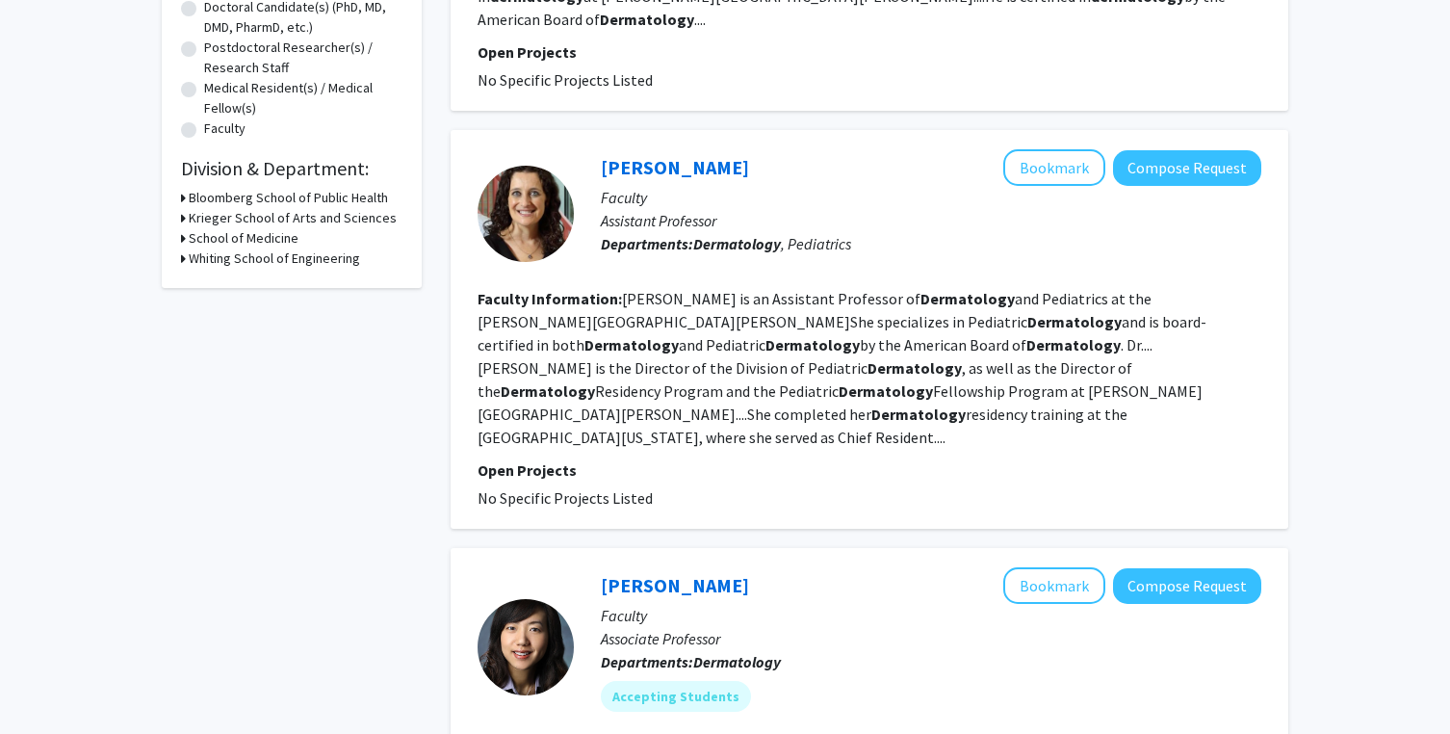
click at [217, 235] on h3 "School of Medicine" at bounding box center [244, 238] width 110 height 20
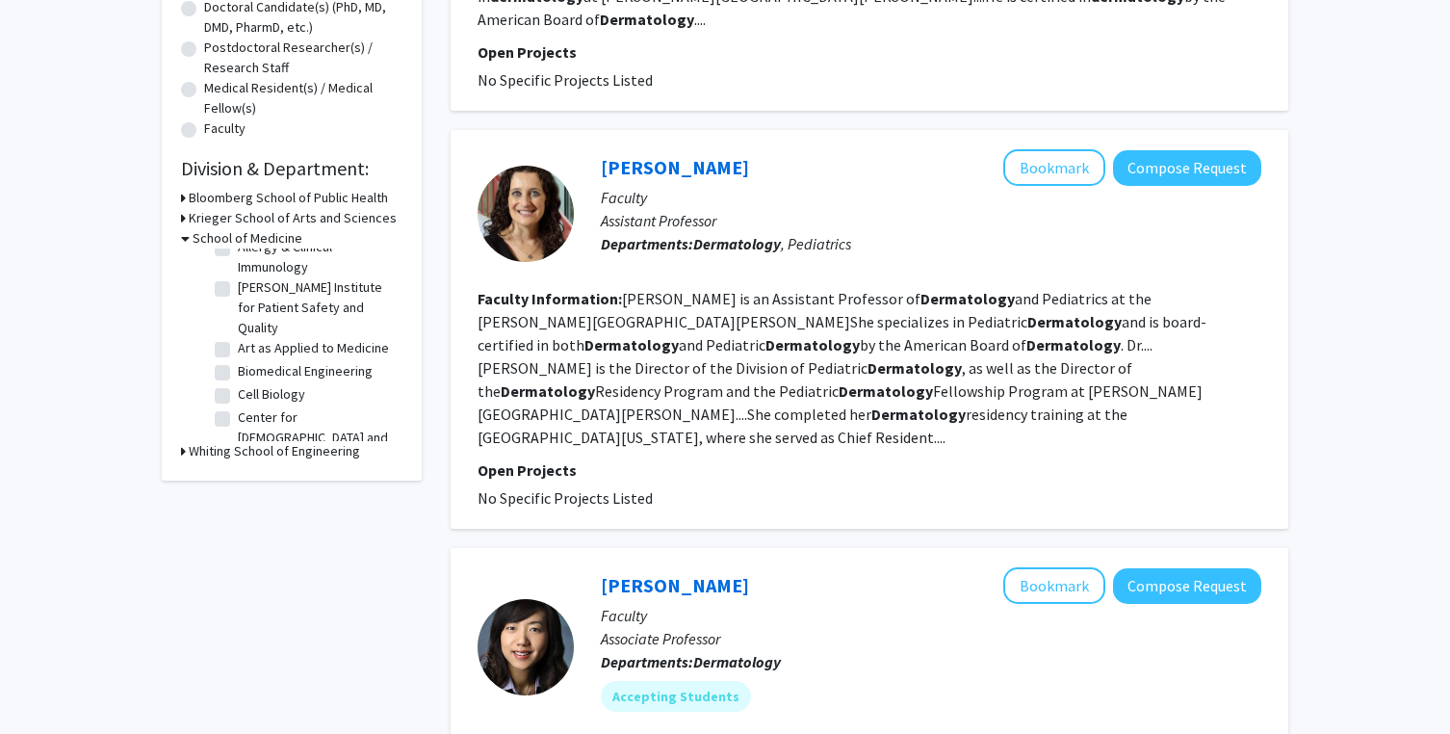
scroll to position [1, 0]
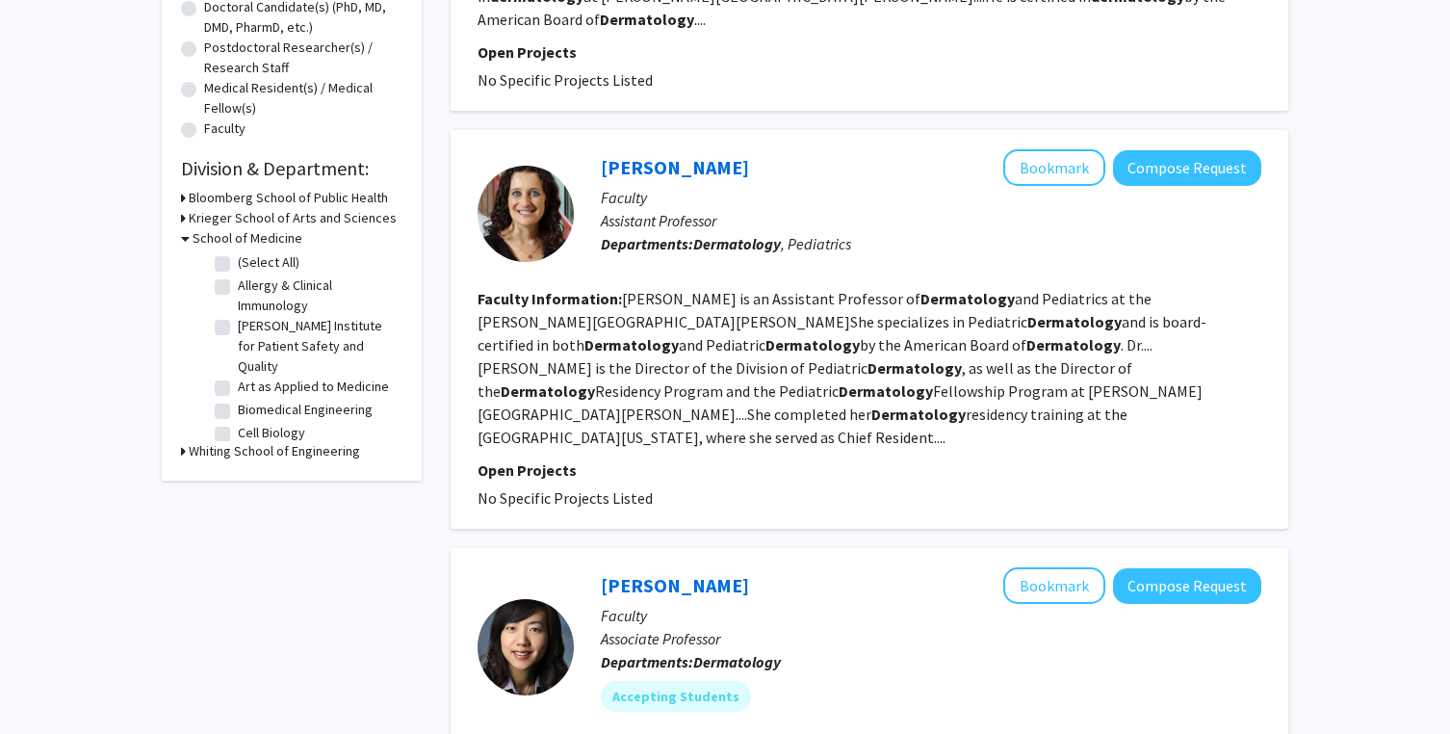
click at [238, 284] on label "Allergy & Clinical Immunology" at bounding box center [318, 295] width 160 height 40
click at [238, 284] on input "Allergy & Clinical Immunology" at bounding box center [244, 281] width 13 height 13
checkbox input "true"
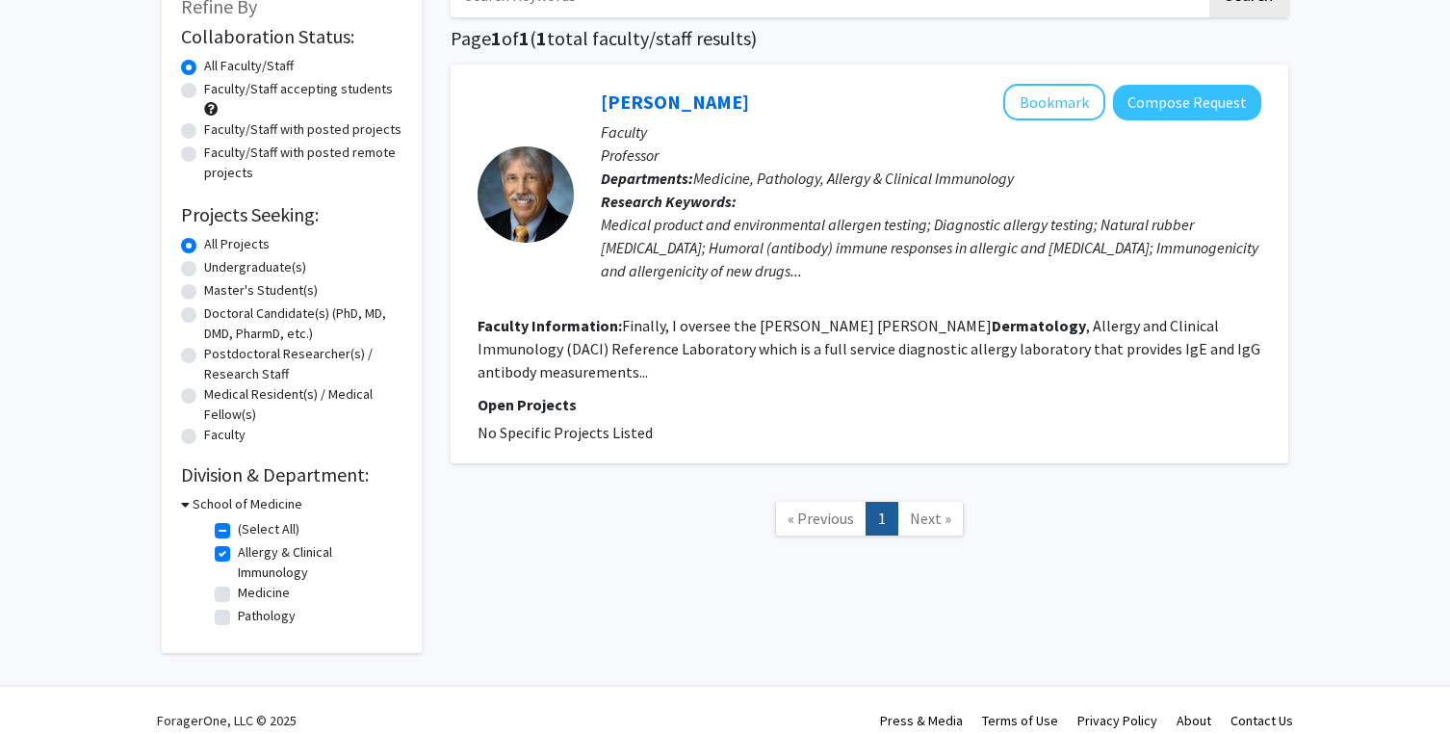
scroll to position [150, 0]
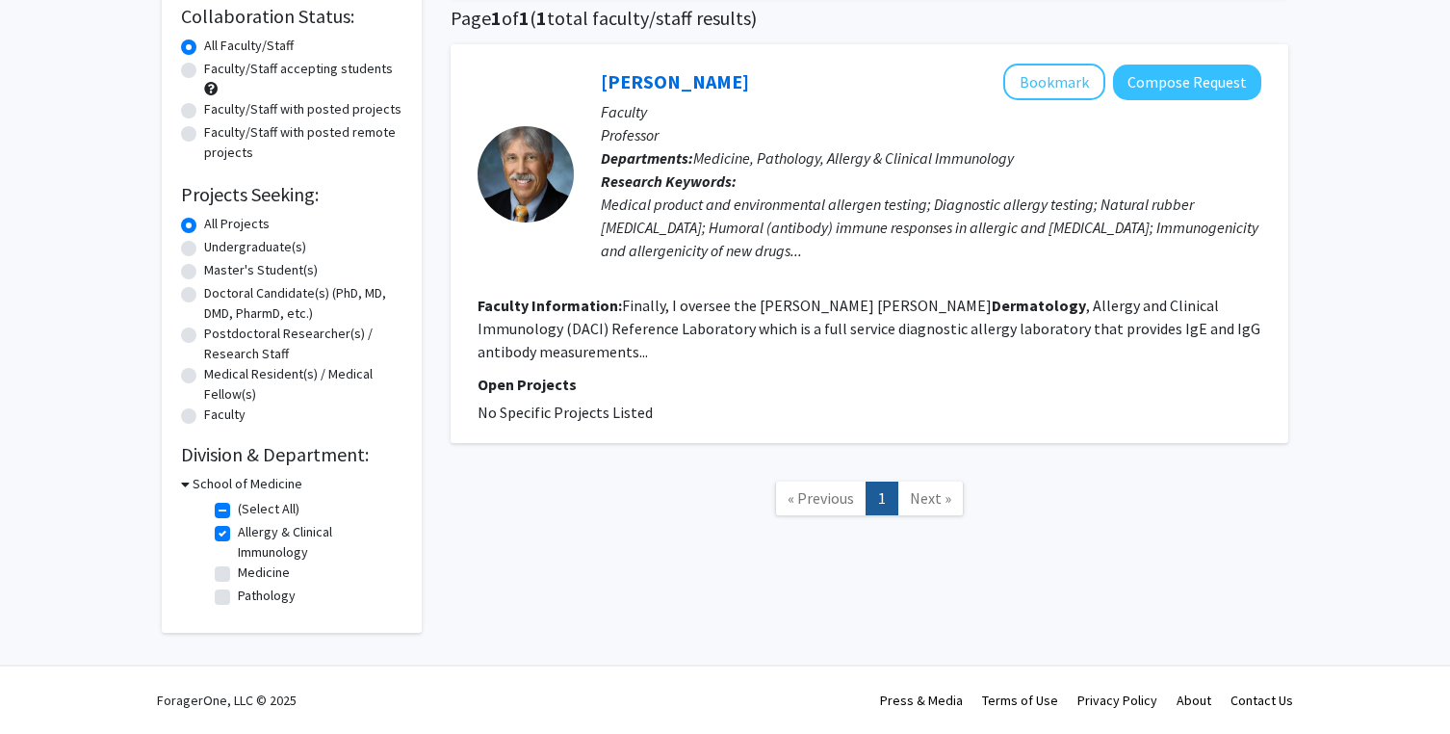
click at [238, 529] on label "Allergy & Clinical Immunology" at bounding box center [318, 542] width 160 height 40
click at [238, 529] on input "Allergy & Clinical Immunology" at bounding box center [244, 528] width 13 height 13
checkbox input "false"
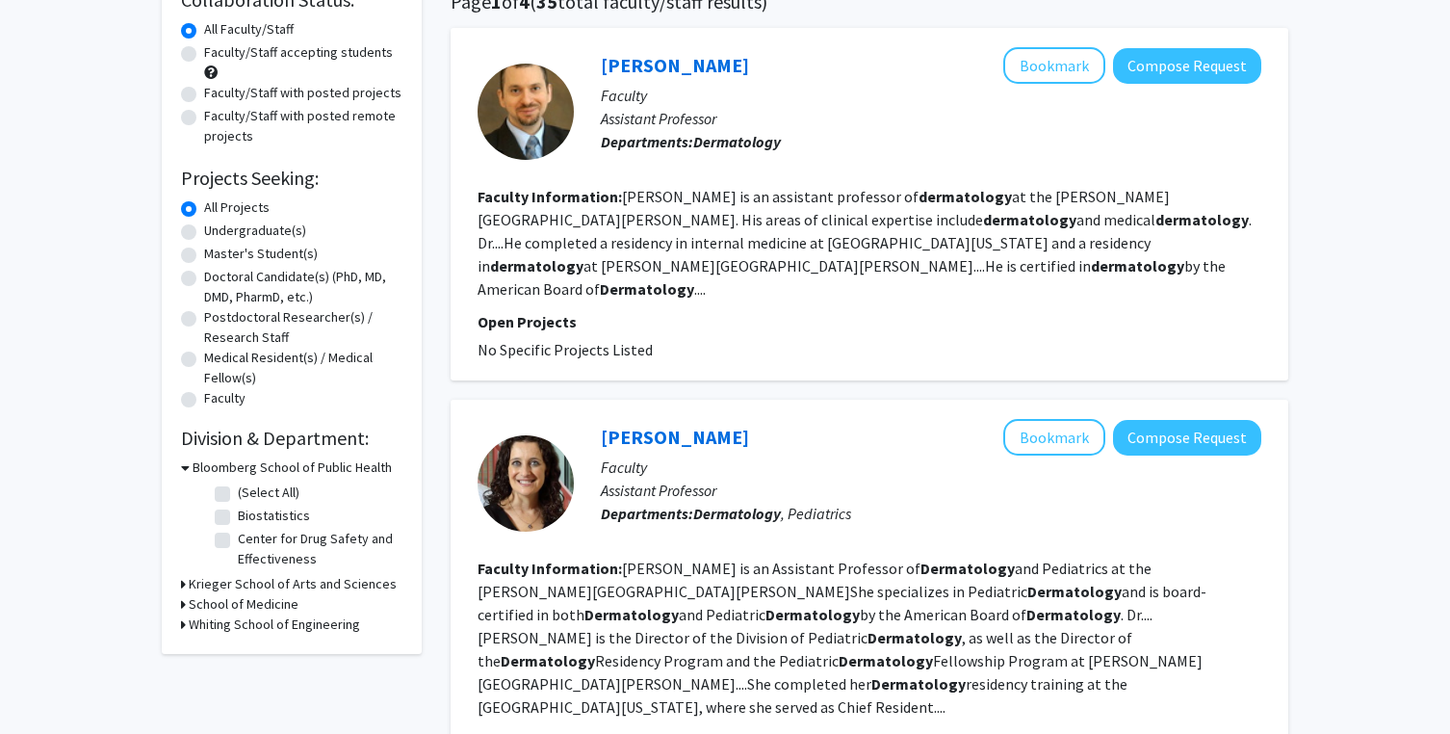
scroll to position [203, 0]
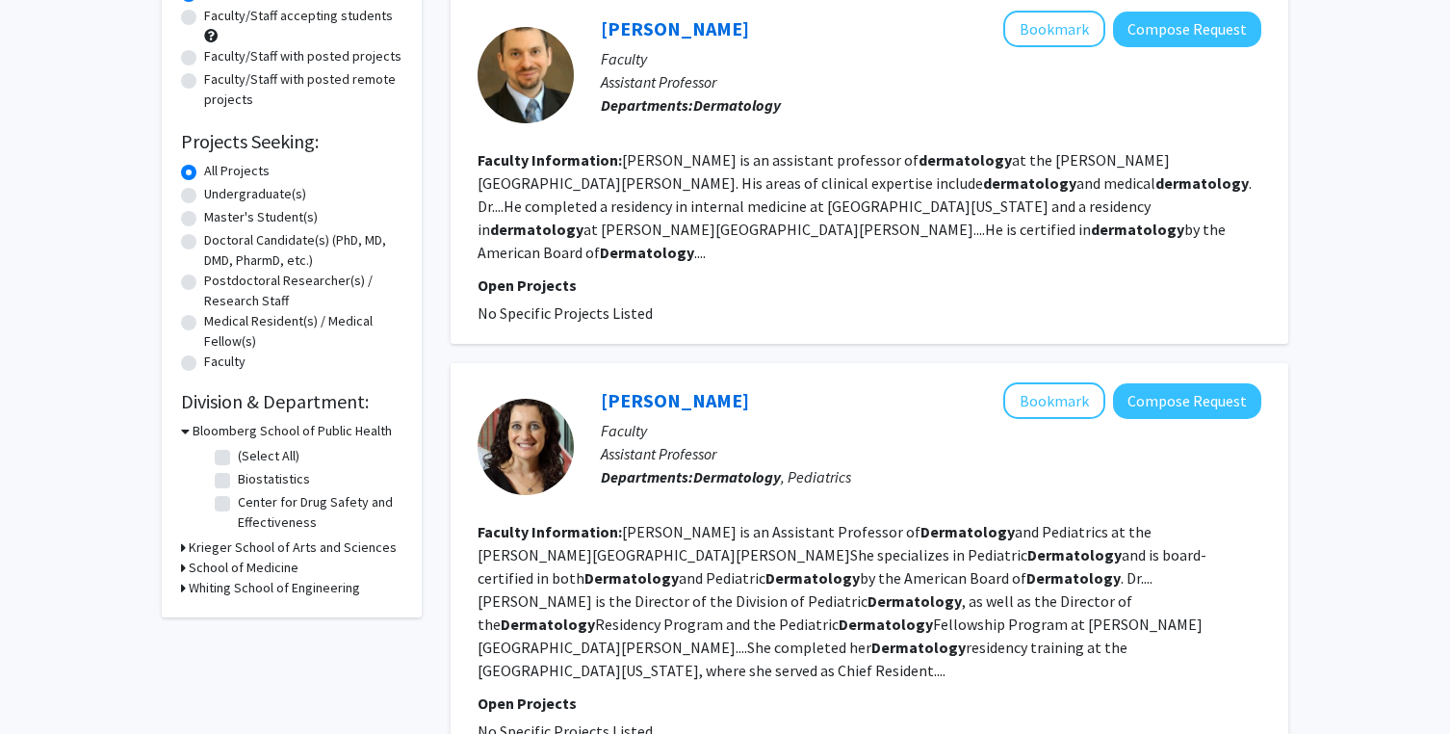
click at [224, 547] on h3 "Krieger School of Arts and Sciences" at bounding box center [293, 547] width 208 height 20
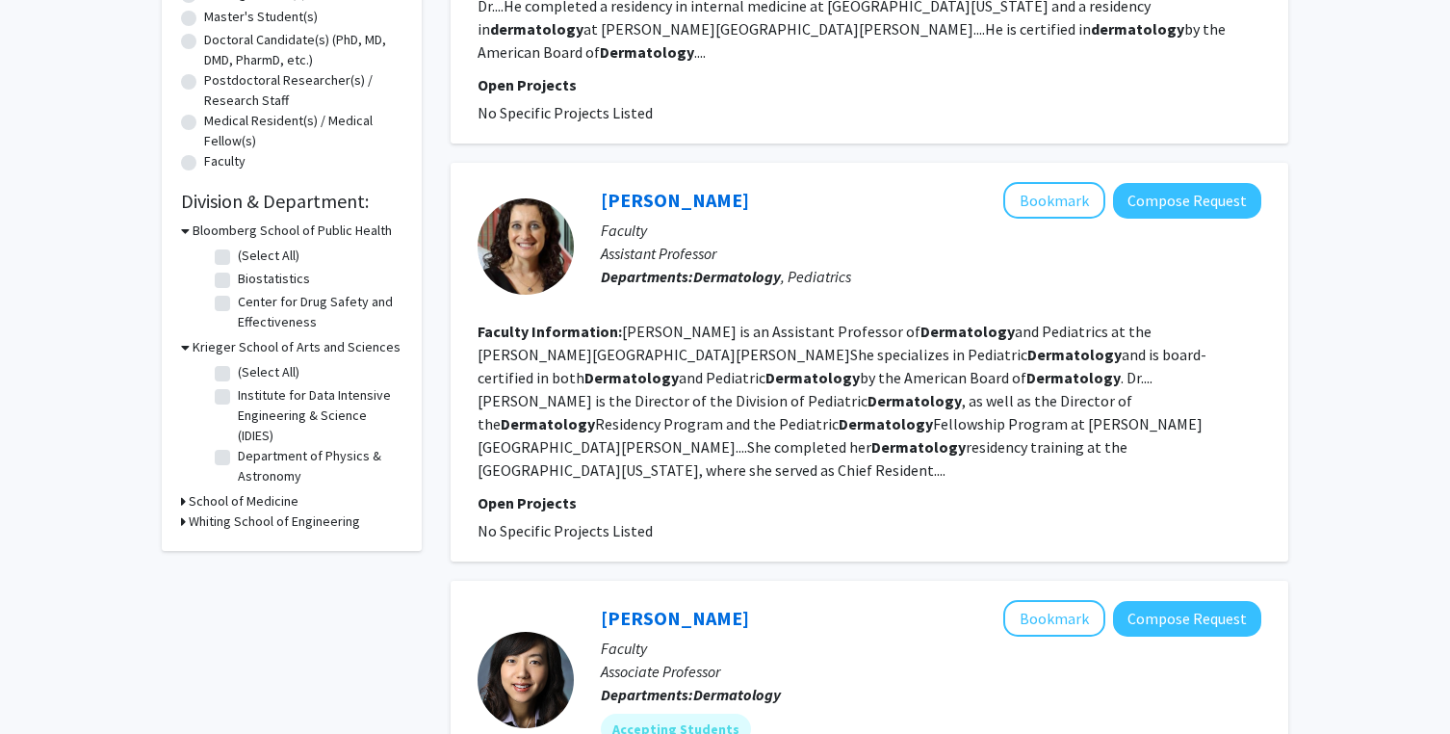
scroll to position [422, 0]
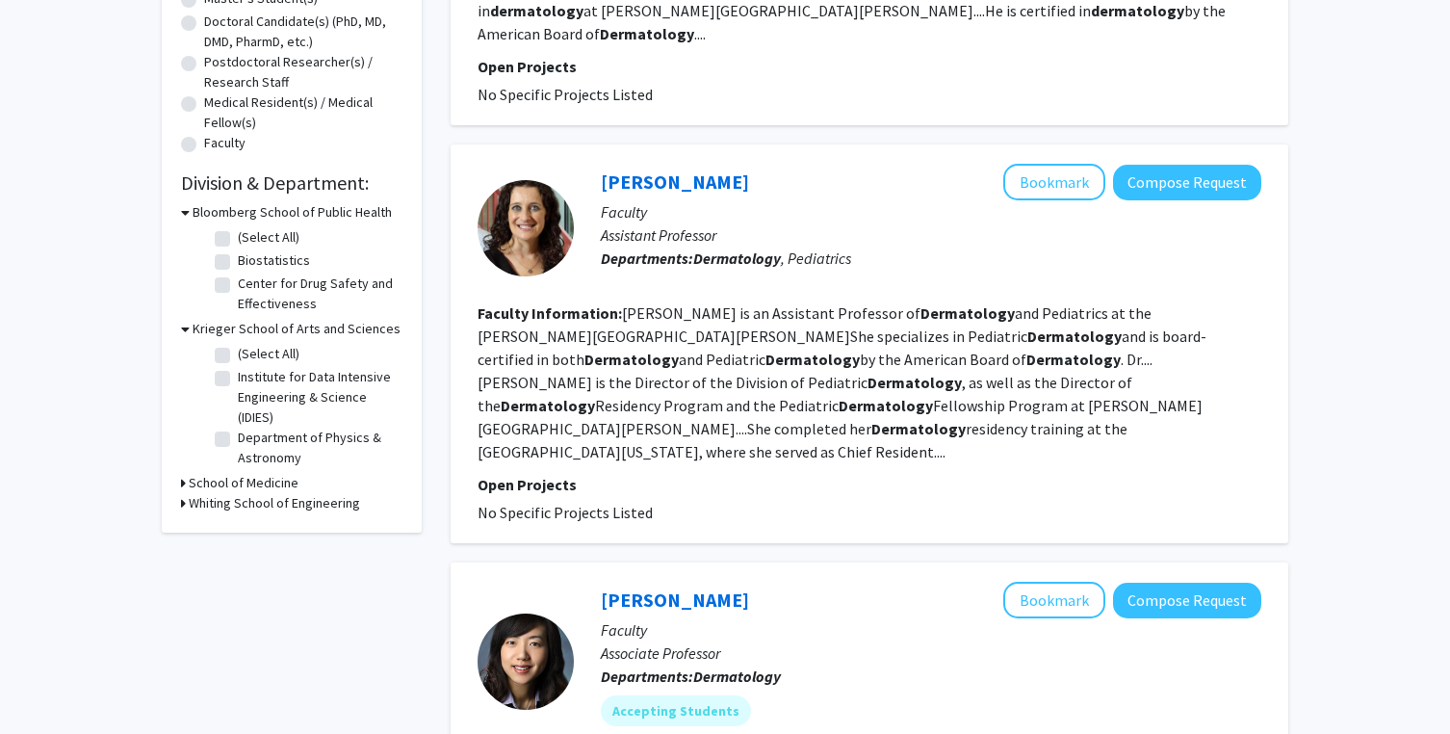
click at [249, 481] on h3 "School of Medicine" at bounding box center [244, 483] width 110 height 20
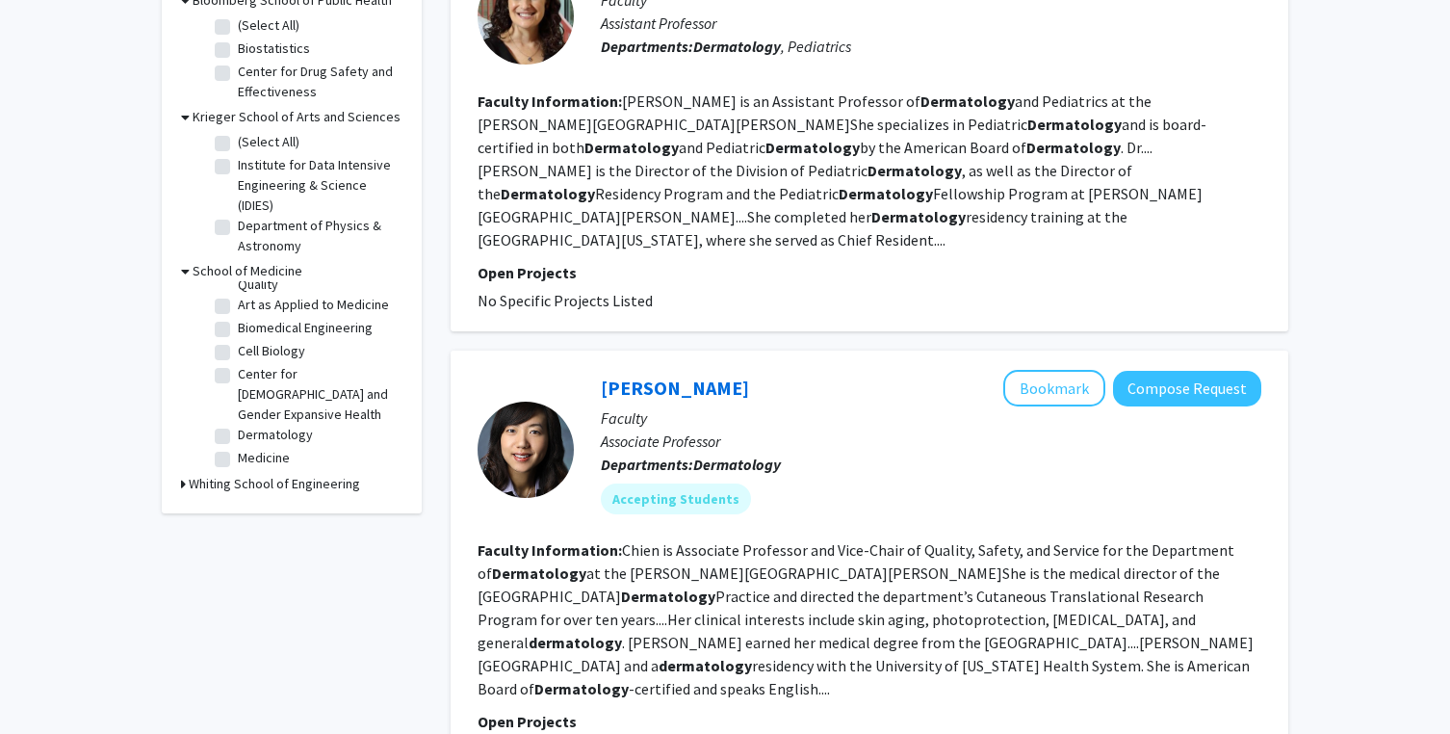
scroll to position [148, 0]
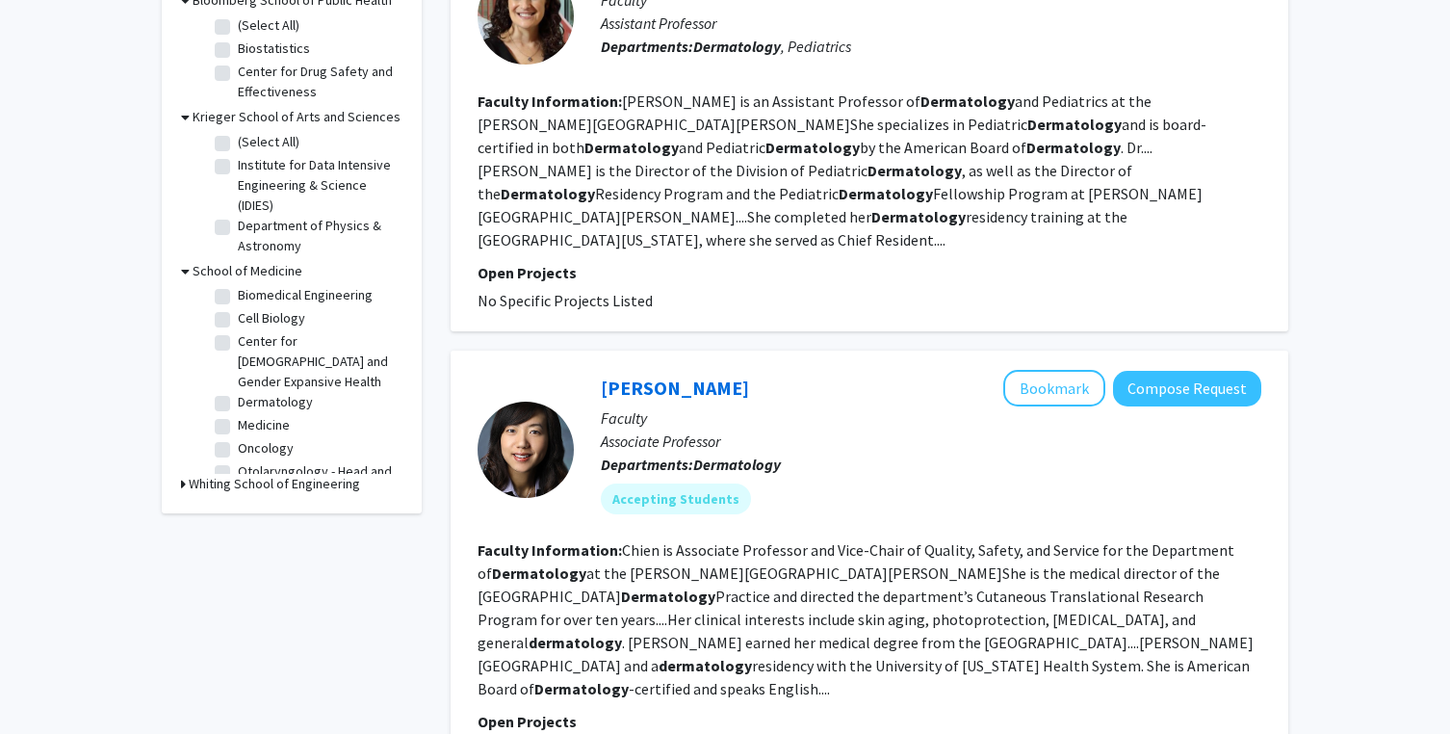
click at [238, 392] on label "Dermatology" at bounding box center [275, 402] width 75 height 20
click at [238, 392] on input "Dermatology" at bounding box center [244, 398] width 13 height 13
checkbox input "true"
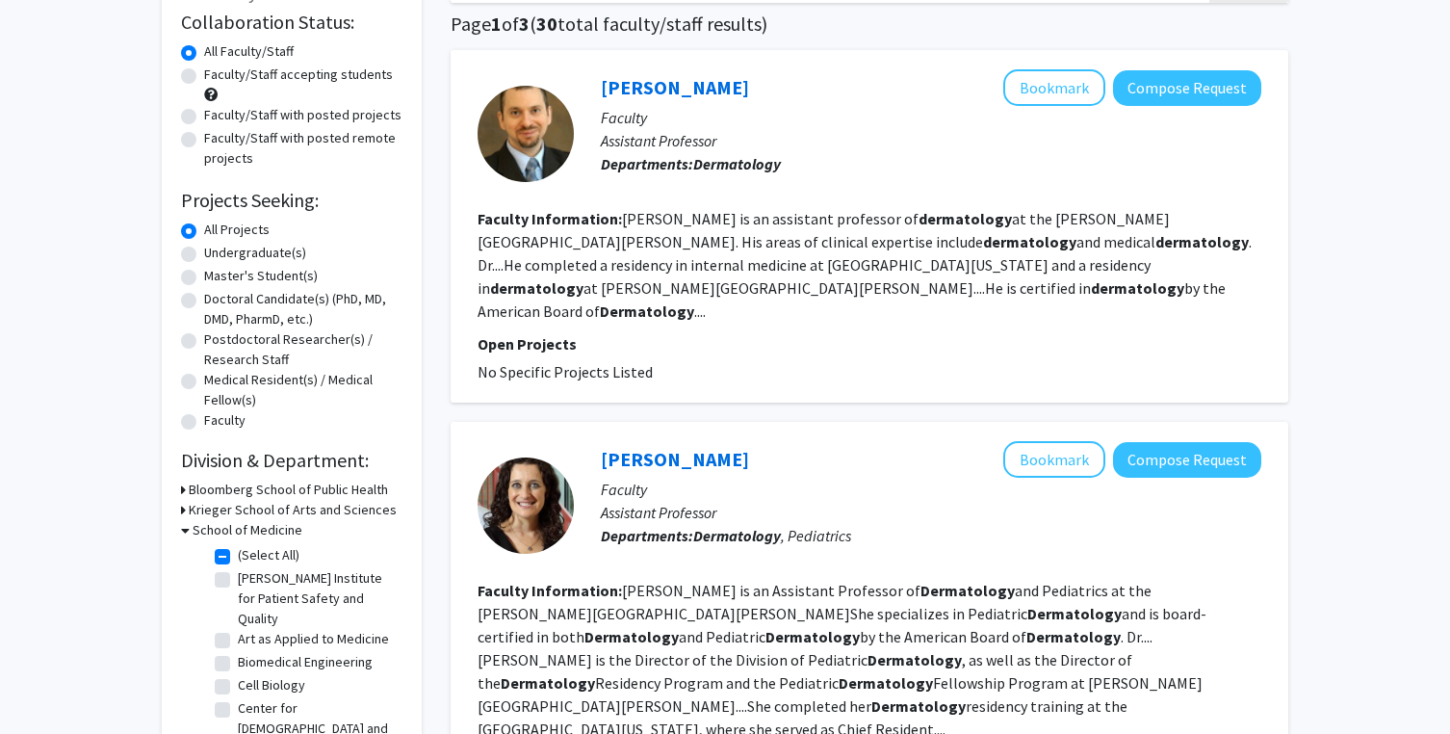
scroll to position [168, 0]
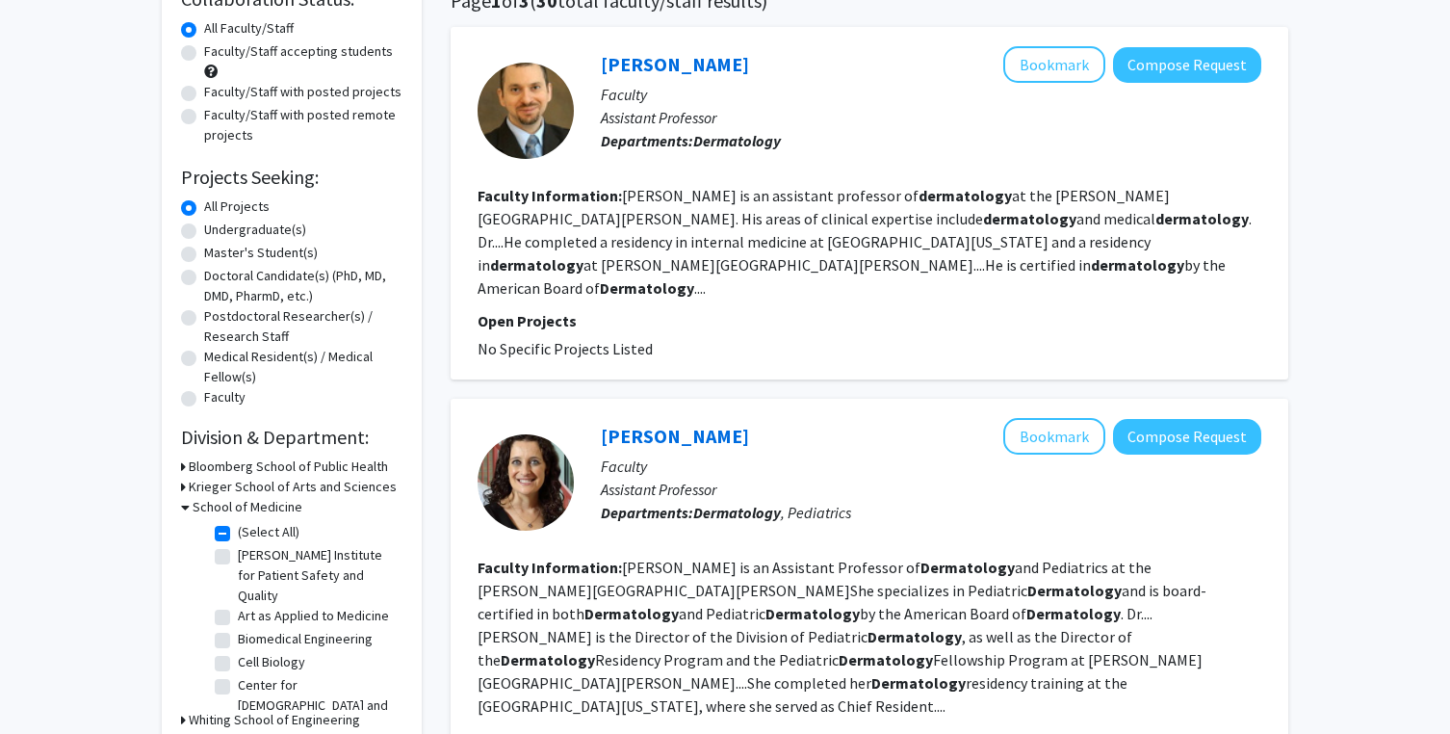
click at [717, 211] on fg-read-more "[PERSON_NAME] is an assistant professor of dermatology at the [PERSON_NAME][GEO…" at bounding box center [865, 242] width 774 height 112
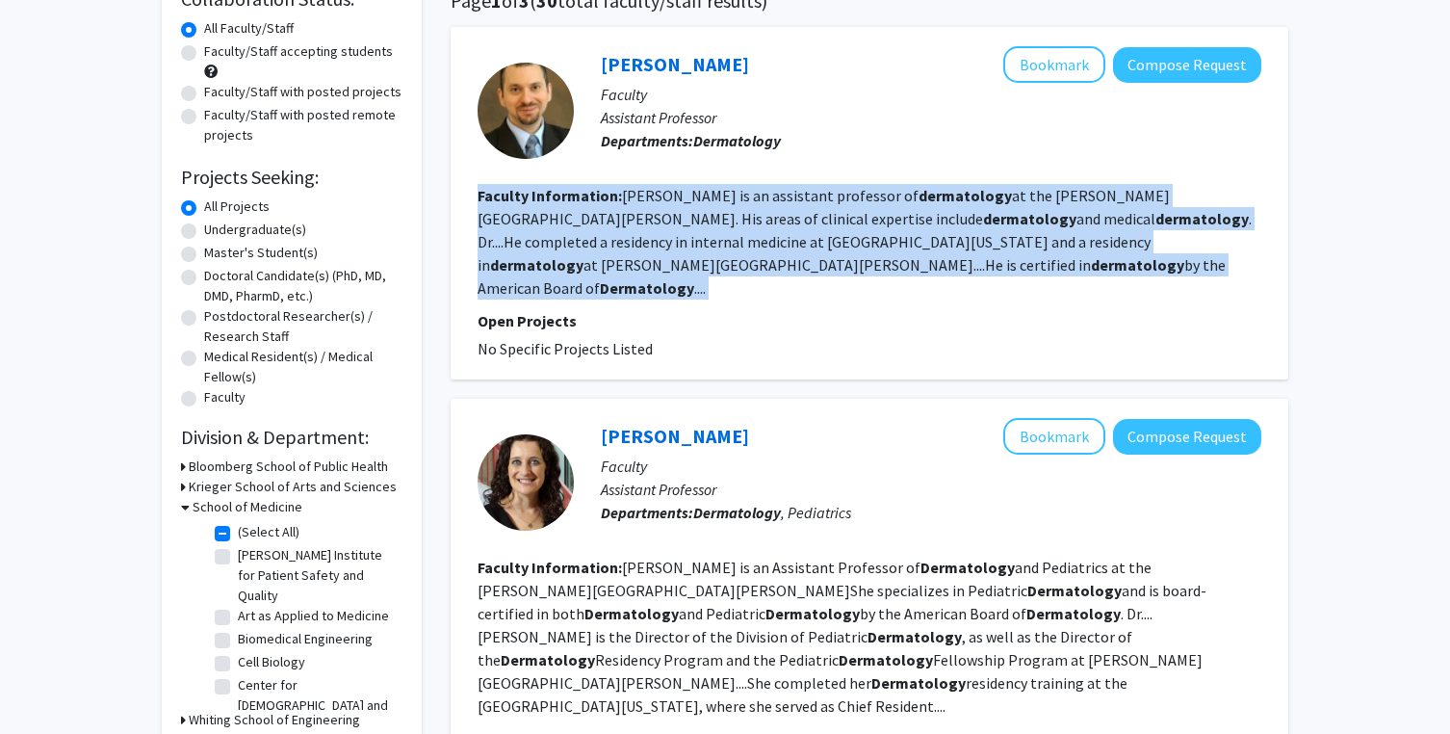
click at [743, 230] on section "Faculty Information: [PERSON_NAME] is an assistant professor of dermatology at …" at bounding box center [870, 242] width 784 height 116
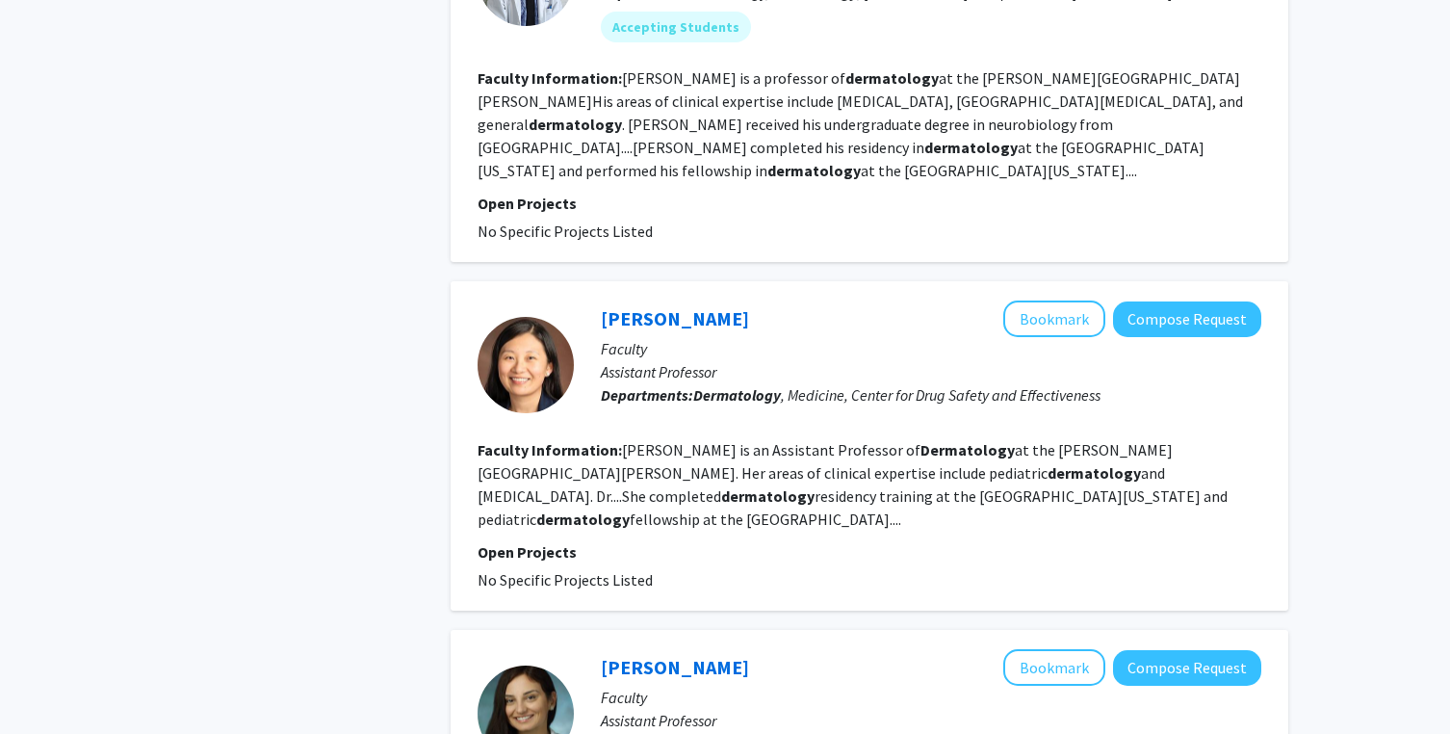
scroll to position [2263, 0]
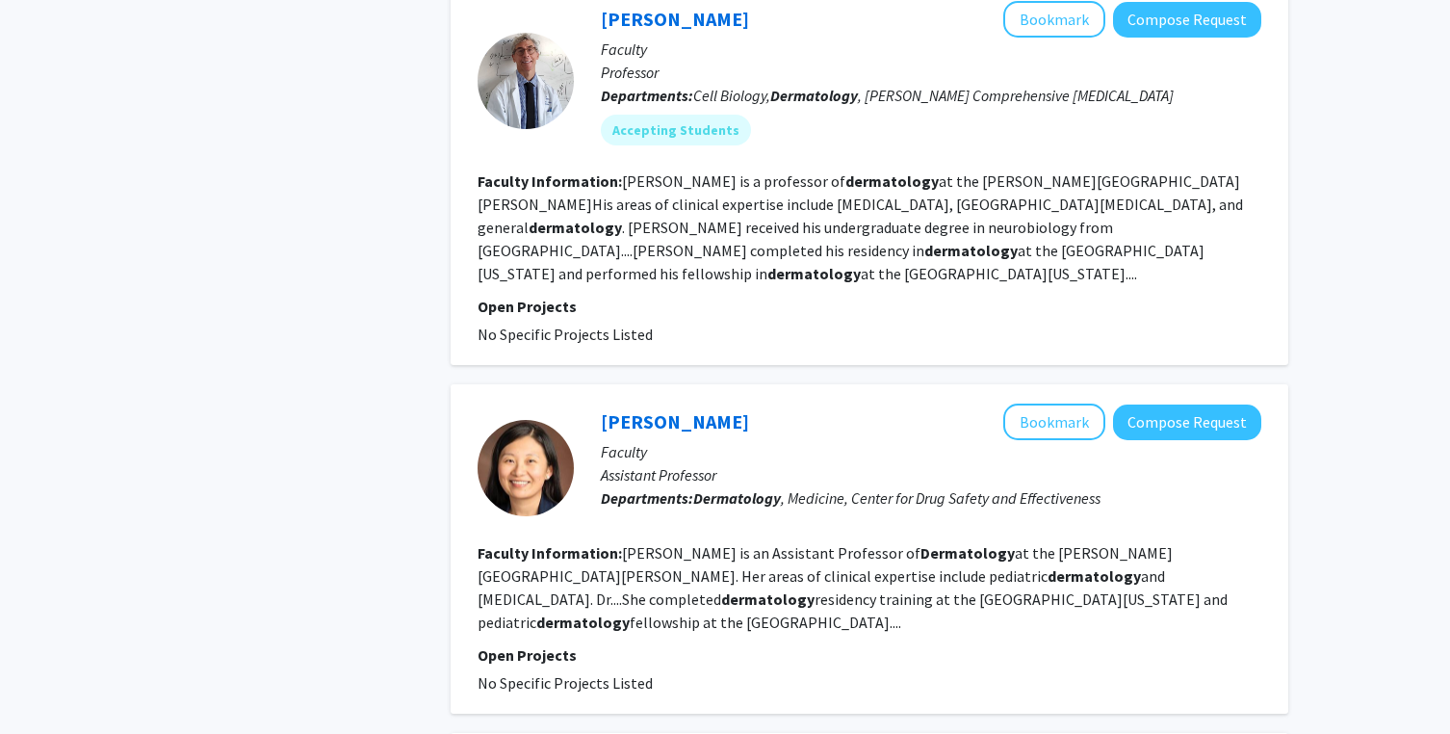
click at [869, 543] on fg-read-more "[PERSON_NAME] is an Assistant Professor of Dermatology at the [PERSON_NAME][GEO…" at bounding box center [853, 587] width 750 height 89
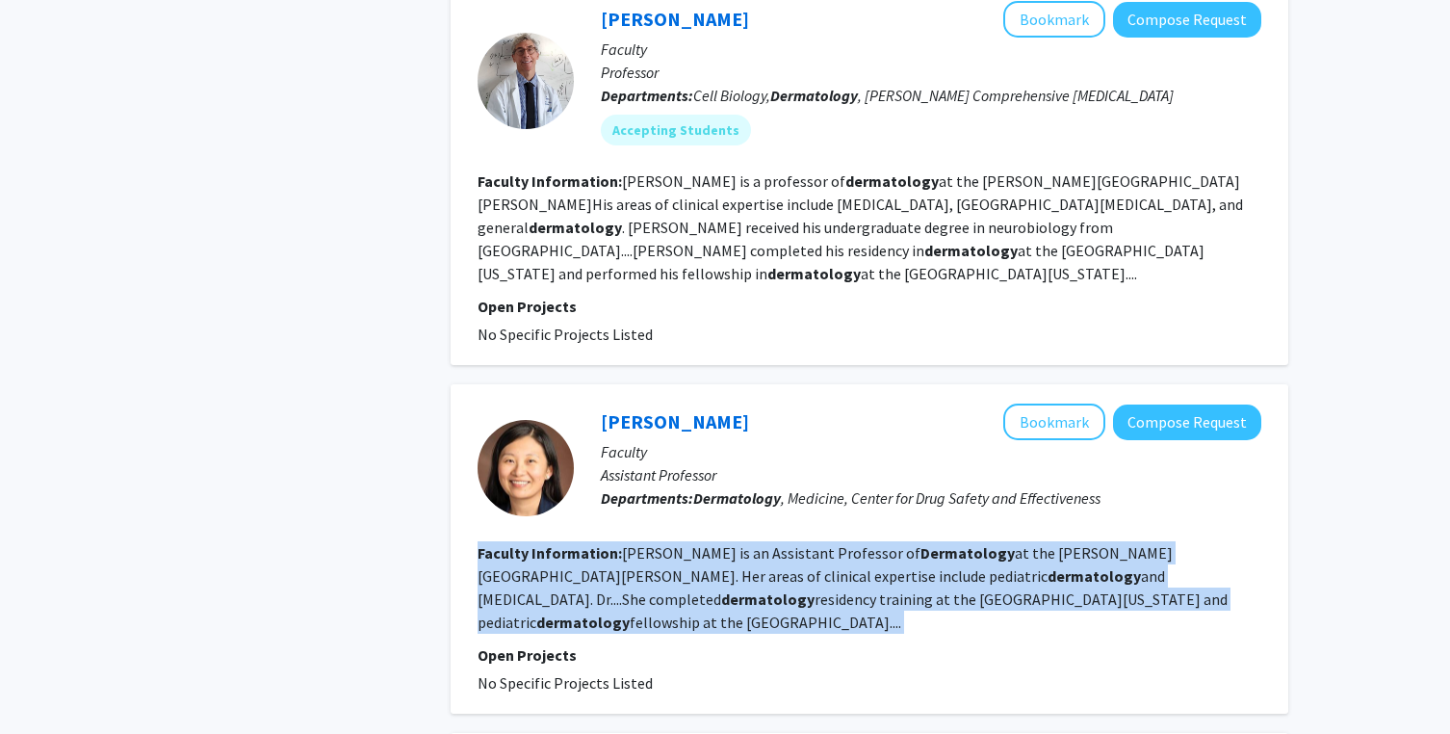
click at [934, 543] on fg-read-more "[PERSON_NAME] is an Assistant Professor of Dermatology at the [PERSON_NAME][GEO…" at bounding box center [853, 587] width 750 height 89
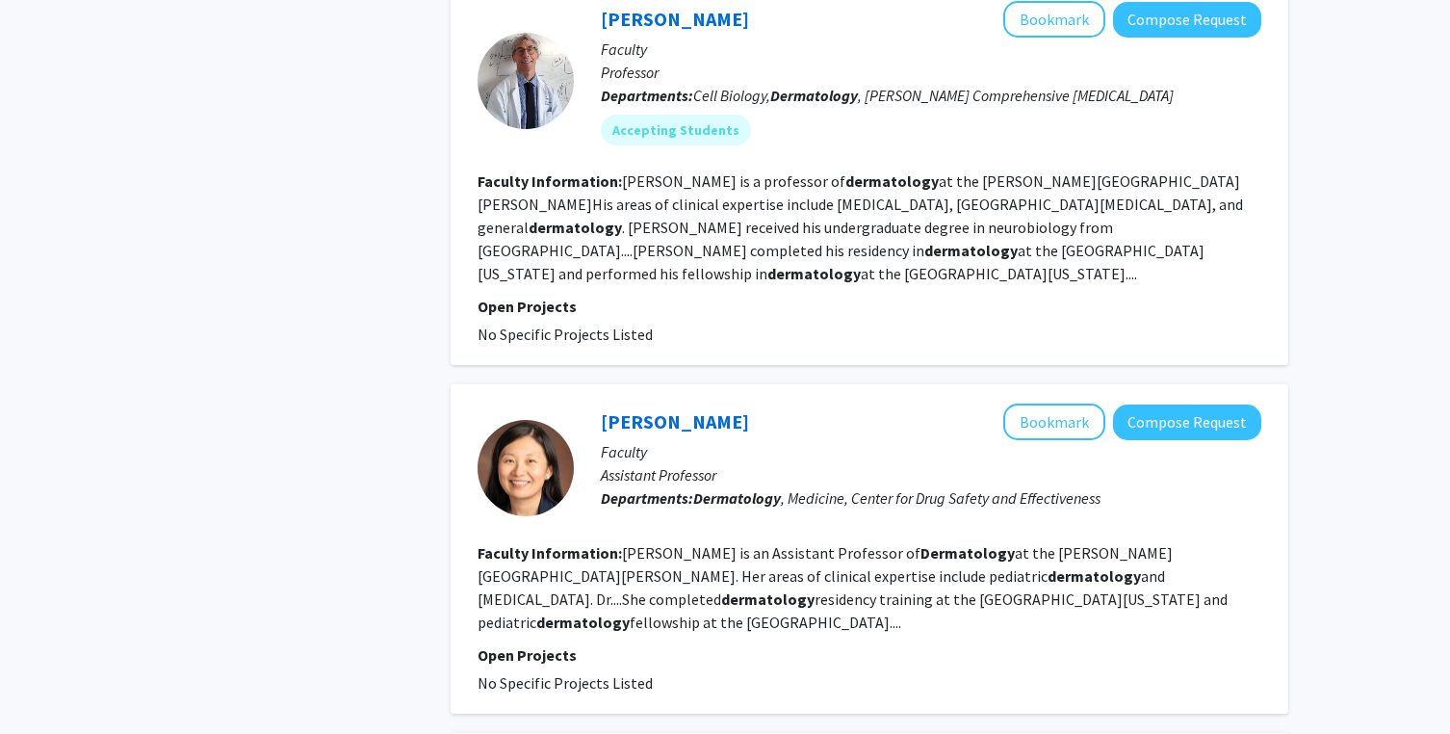
click at [934, 543] on fg-read-more "[PERSON_NAME] is an Assistant Professor of Dermatology at the [PERSON_NAME][GEO…" at bounding box center [853, 587] width 750 height 89
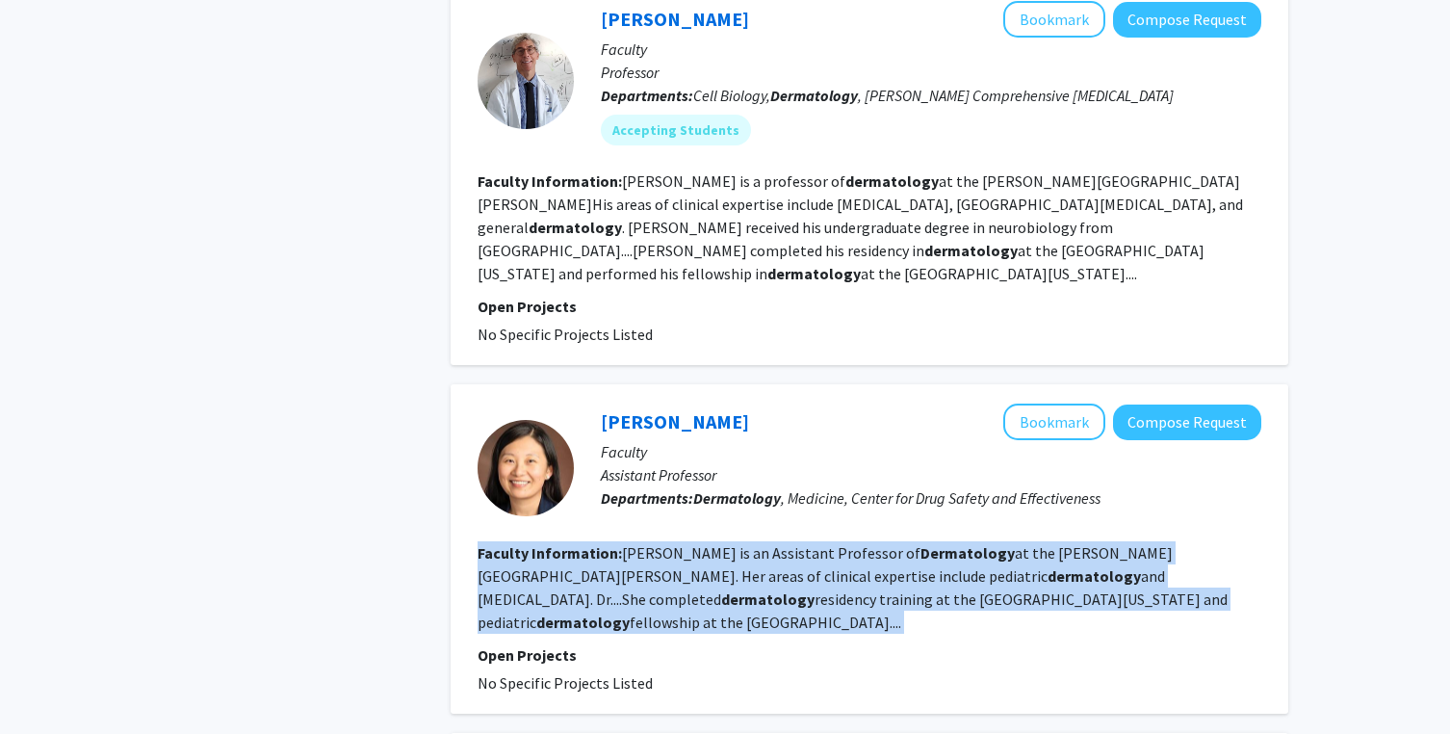
click at [1012, 543] on fg-read-more "[PERSON_NAME] is an Assistant Professor of Dermatology at the [PERSON_NAME][GEO…" at bounding box center [853, 587] width 750 height 89
